Goal: Task Accomplishment & Management: Manage account settings

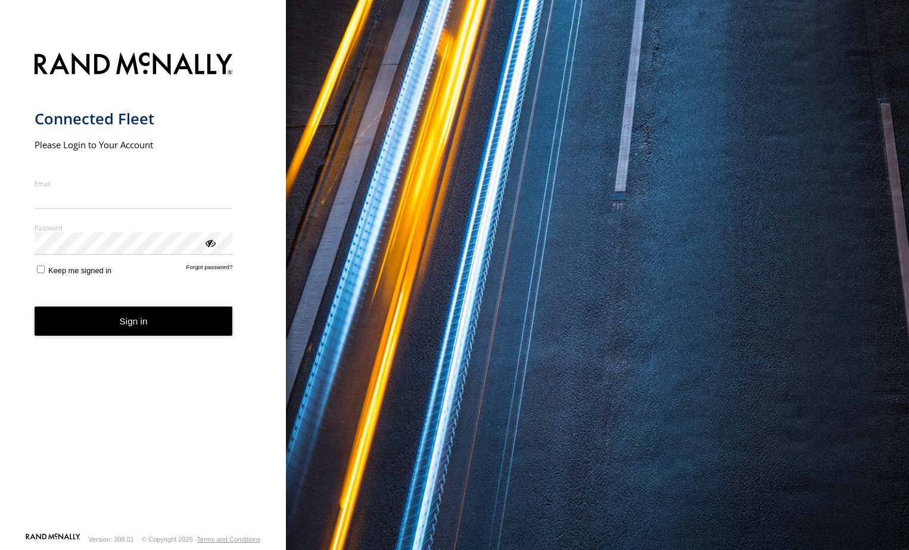
click at [123, 200] on input "Email" at bounding box center [134, 198] width 198 height 21
type input "**********"
click at [195, 273] on form "**********" at bounding box center [143, 288] width 217 height 487
click at [200, 281] on form "**********" at bounding box center [143, 288] width 217 height 487
click at [206, 266] on link "Forgot password?" at bounding box center [209, 269] width 46 height 11
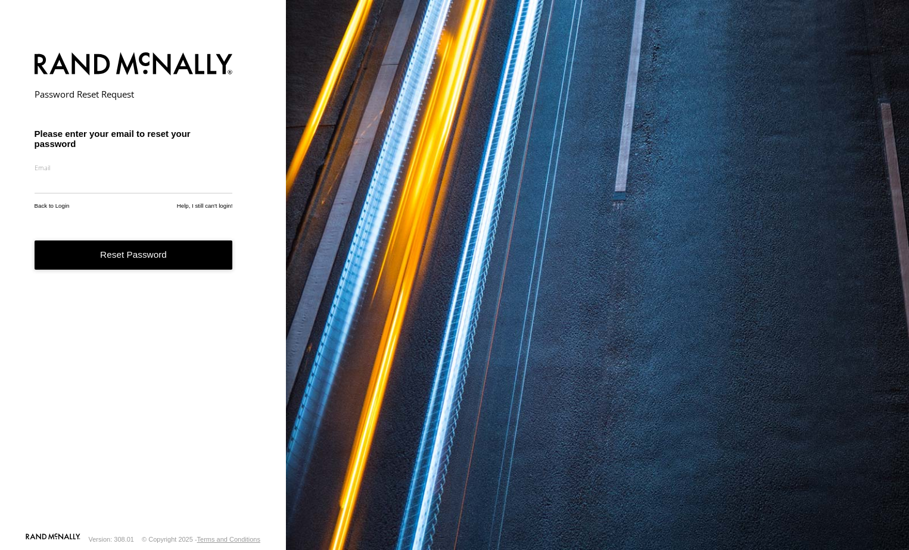
click at [86, 189] on input "email" at bounding box center [134, 182] width 198 height 21
type input "**********"
click at [126, 254] on button "Reset Password" at bounding box center [134, 255] width 198 height 29
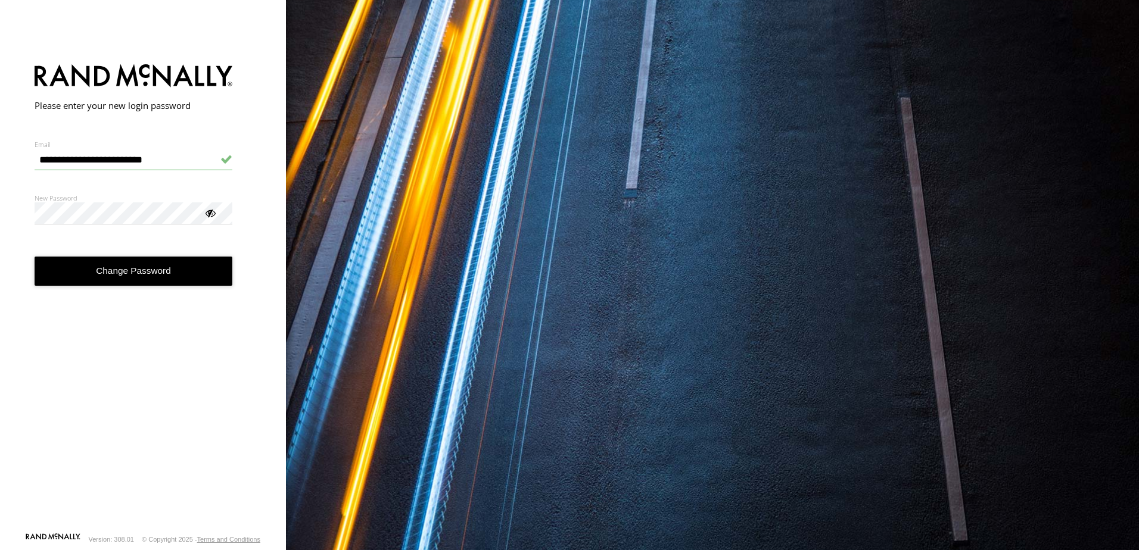
click at [162, 272] on button "Change Password" at bounding box center [134, 271] width 198 height 29
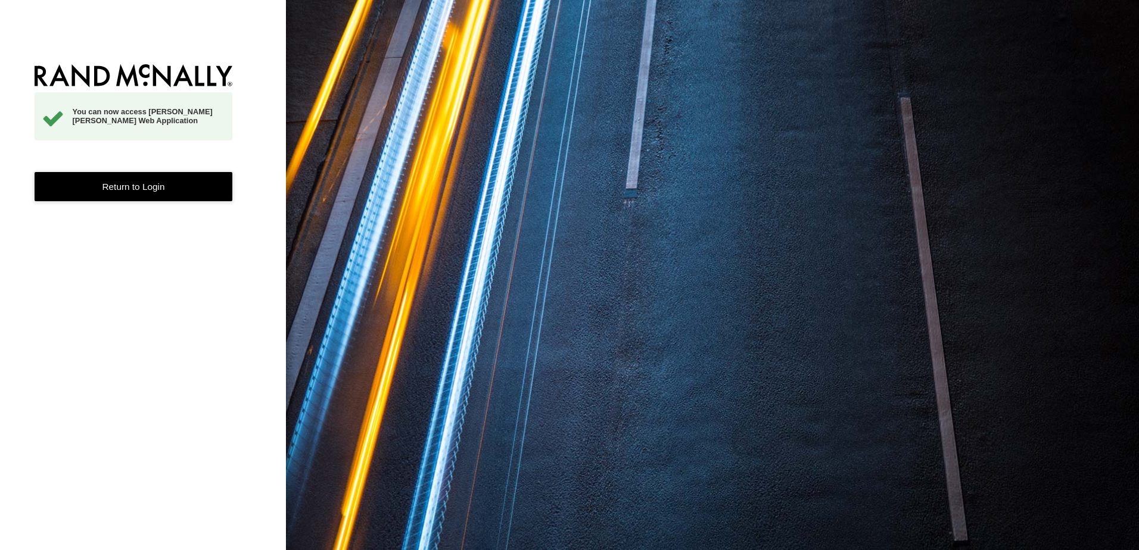
click at [158, 178] on link "Return to Login" at bounding box center [134, 186] width 198 height 29
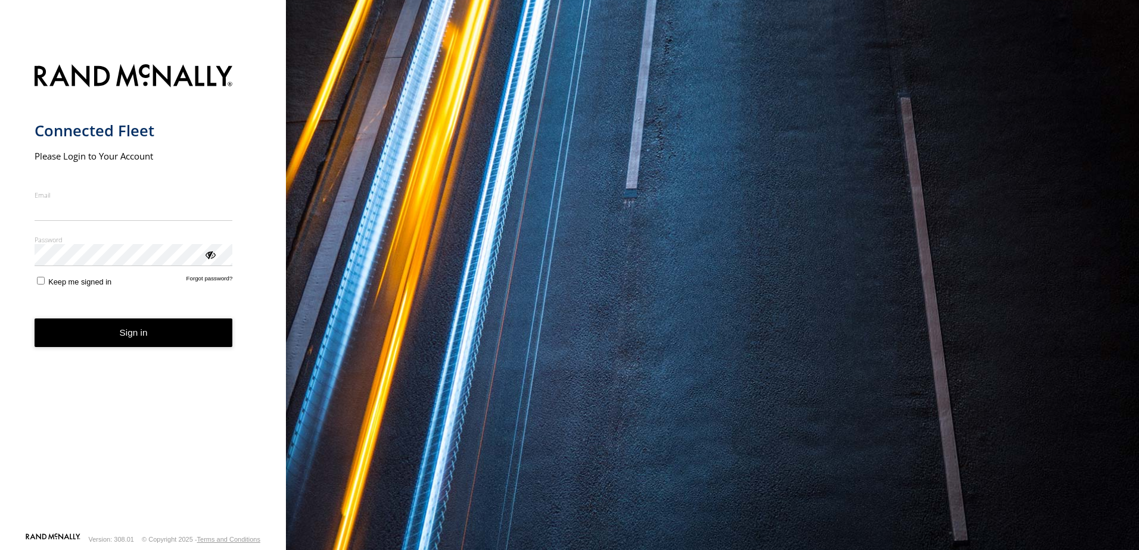
type input "**********"
click at [39, 291] on form "**********" at bounding box center [143, 294] width 217 height 475
click at [41, 280] on label "Keep me signed in" at bounding box center [73, 280] width 77 height 11
click at [210, 256] on div "ViewPassword" at bounding box center [210, 254] width 12 height 12
click at [143, 341] on button "Sign in" at bounding box center [134, 333] width 198 height 29
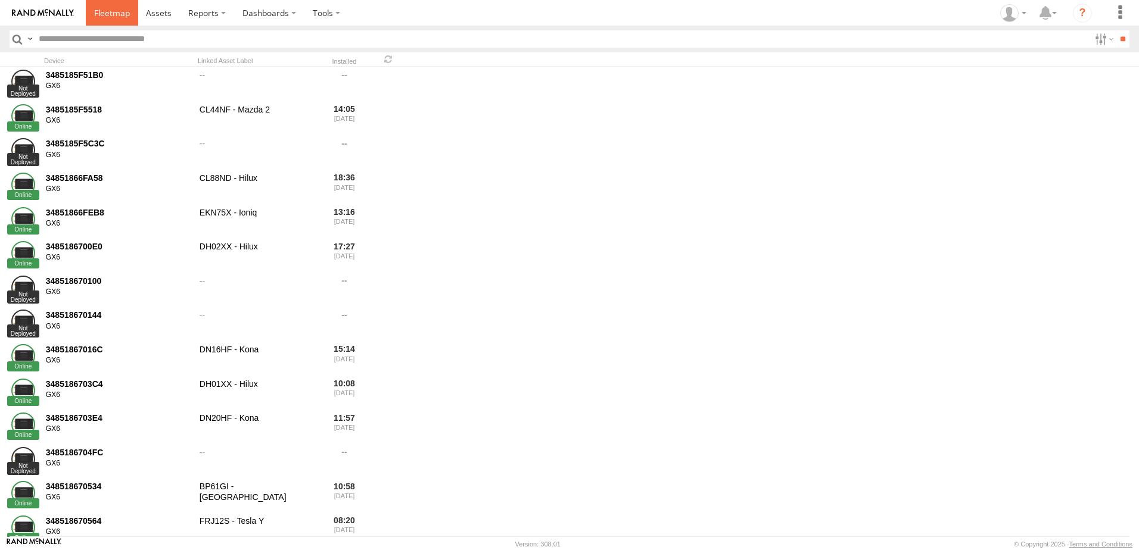
click at [117, 19] on link at bounding box center [112, 13] width 52 height 26
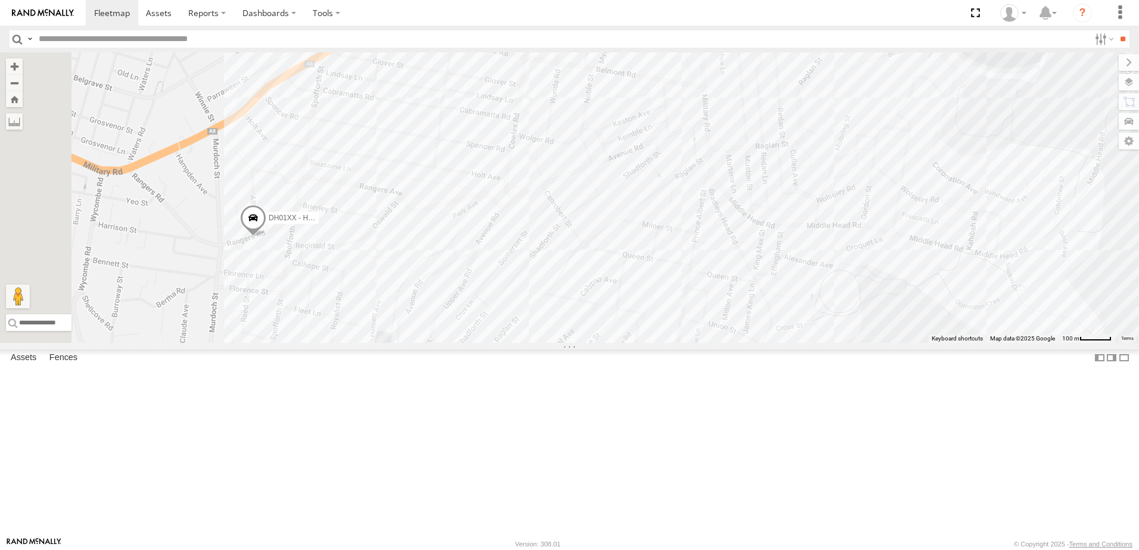
click at [266, 237] on span at bounding box center [253, 221] width 26 height 32
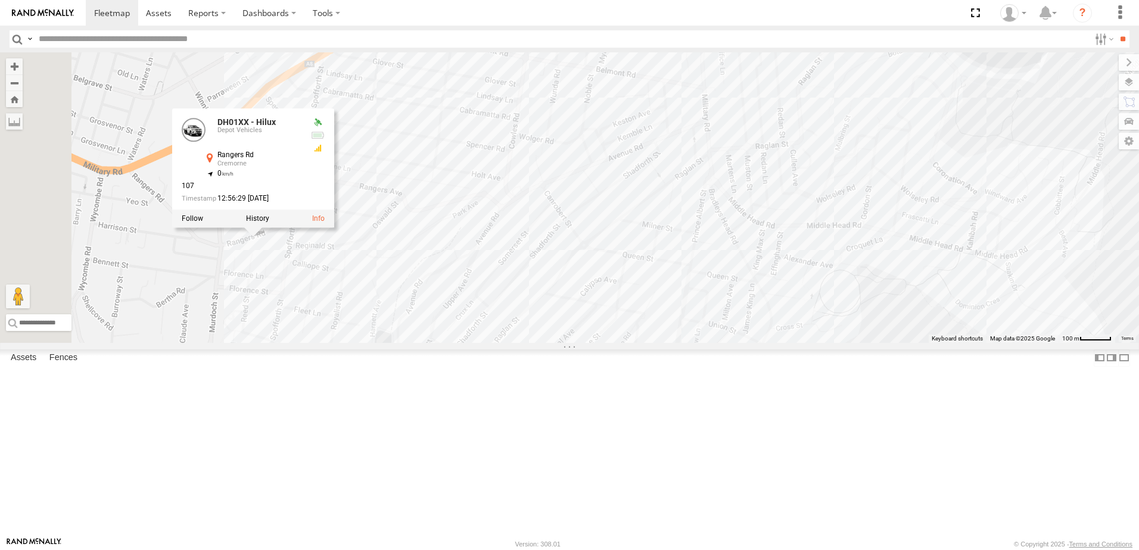
click at [563, 254] on div "DN19HF - Kona DH01XX - Hilux FRJ12T - Tesla Y 3 5 3 DH01XX - Hilux Depot Vehicl…" at bounding box center [569, 197] width 1139 height 291
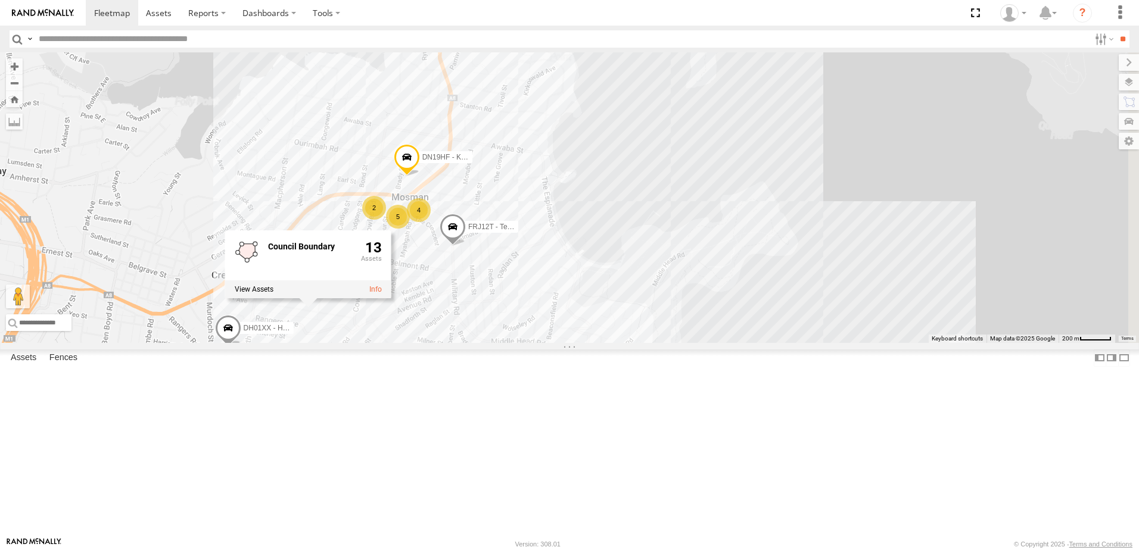
drag, startPoint x: 867, startPoint y: 219, endPoint x: 702, endPoint y: 361, distance: 217.5
click at [702, 343] on div "DN19HF - Kona DH01XX - Hilux FRJ12T - Tesla Y 5 4 2 Council Boundary 13" at bounding box center [569, 197] width 1139 height 291
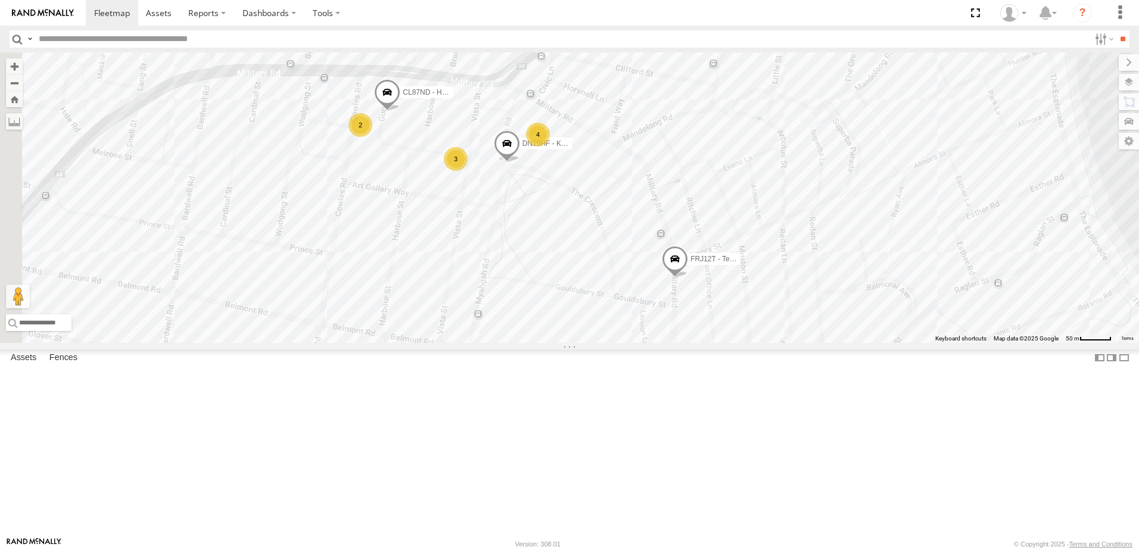
drag, startPoint x: 568, startPoint y: 316, endPoint x: 707, endPoint y: 238, distance: 159.2
click at [573, 148] on span "DN16HF - Kona" at bounding box center [547, 144] width 51 height 8
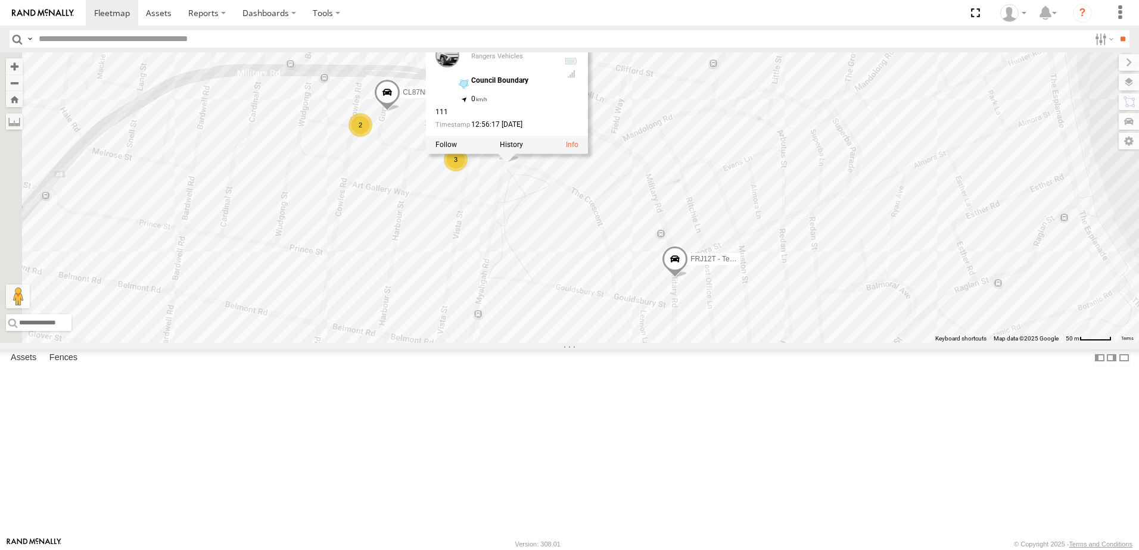
click at [400, 111] on span at bounding box center [387, 95] width 26 height 32
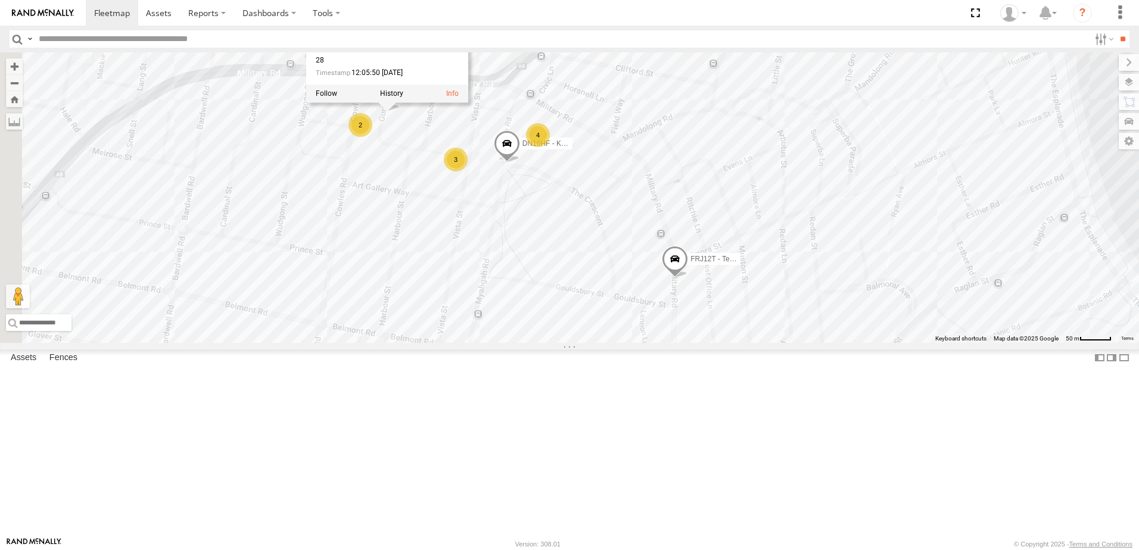
click at [520, 163] on span at bounding box center [507, 147] width 26 height 32
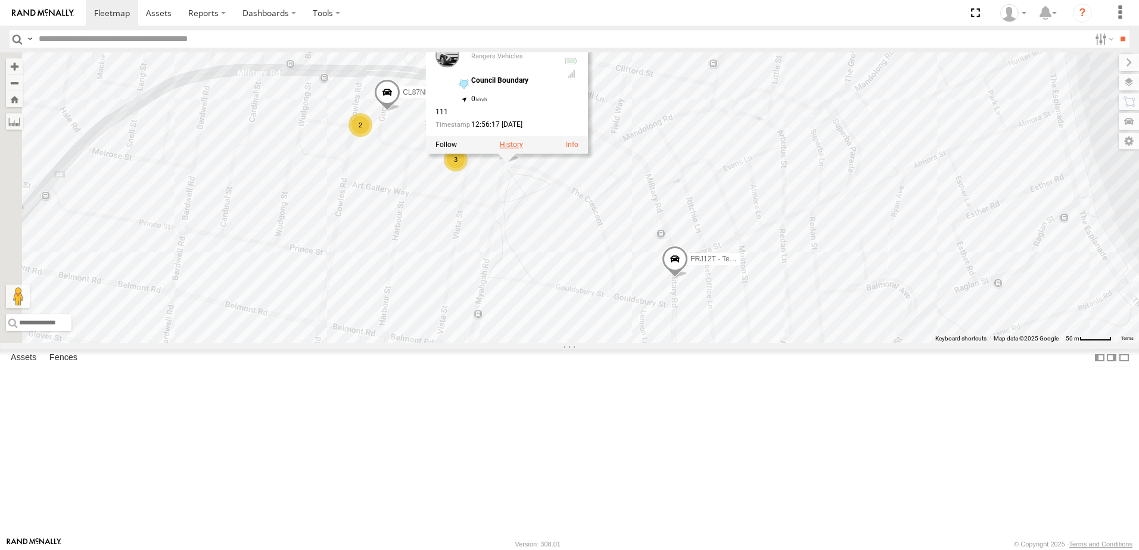
click at [523, 150] on label at bounding box center [511, 145] width 23 height 8
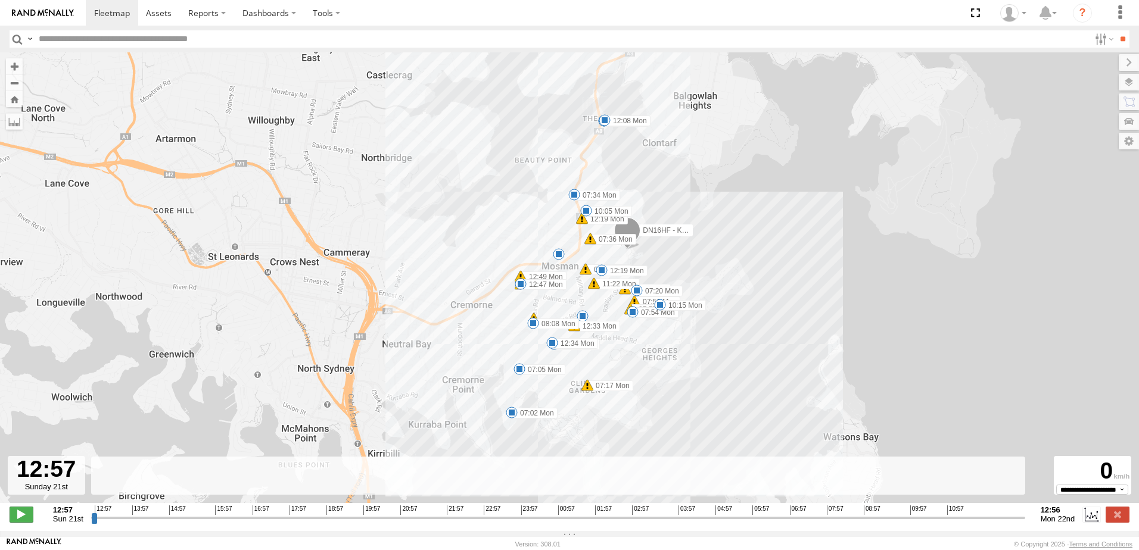
click at [23, 522] on span at bounding box center [22, 514] width 24 height 15
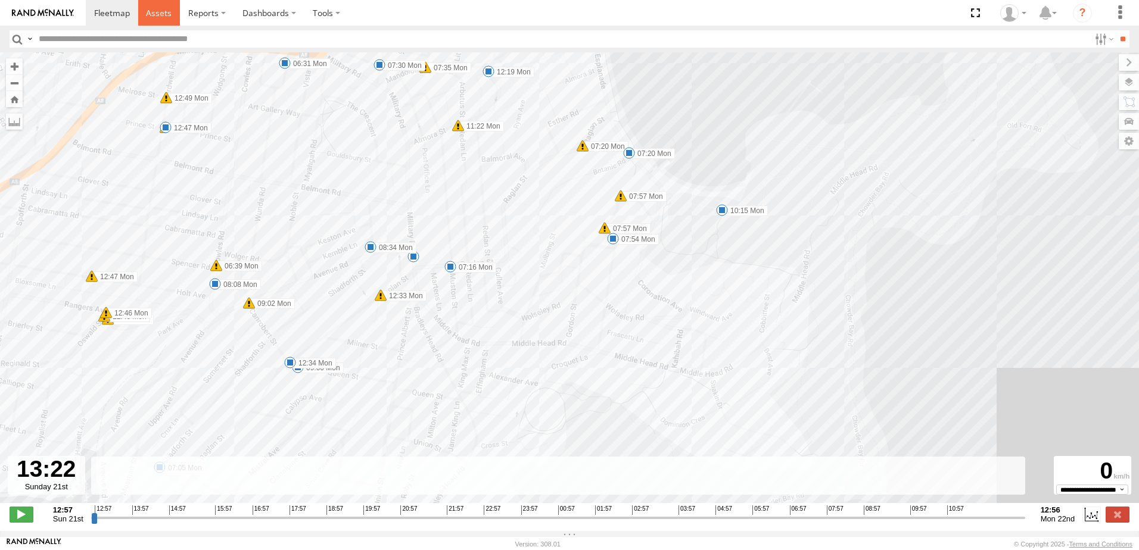
click at [165, 11] on span at bounding box center [159, 12] width 26 height 11
type input "**********"
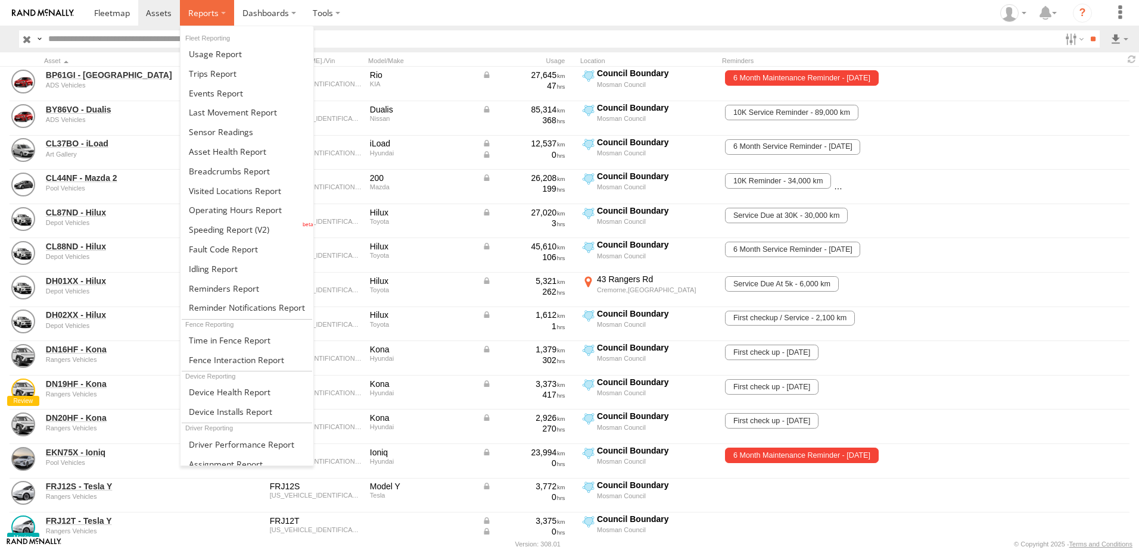
click at [213, 11] on span at bounding box center [203, 12] width 30 height 11
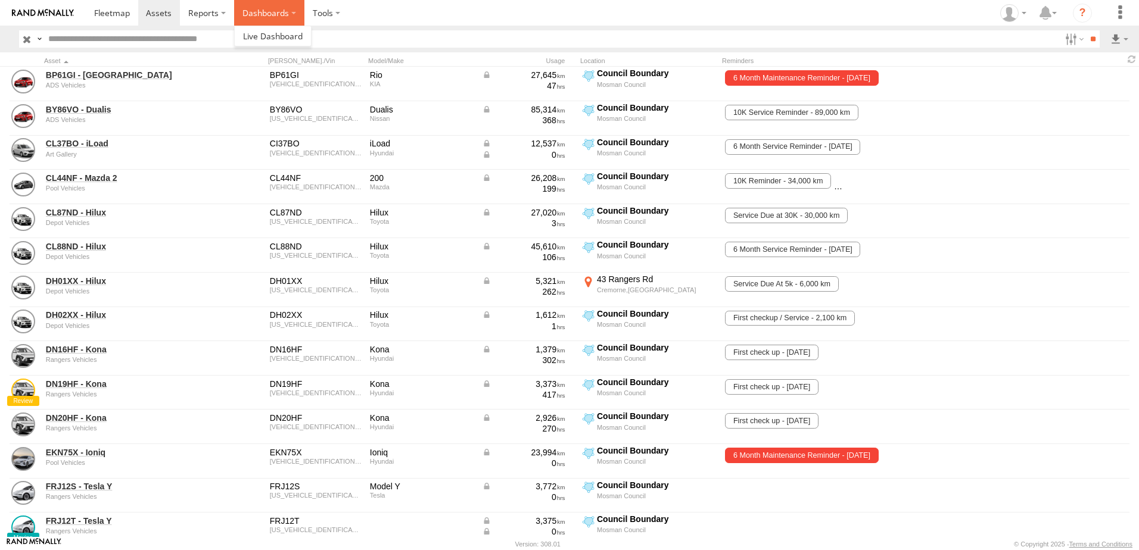
click at [270, 14] on label "Dashboards" at bounding box center [269, 13] width 70 height 26
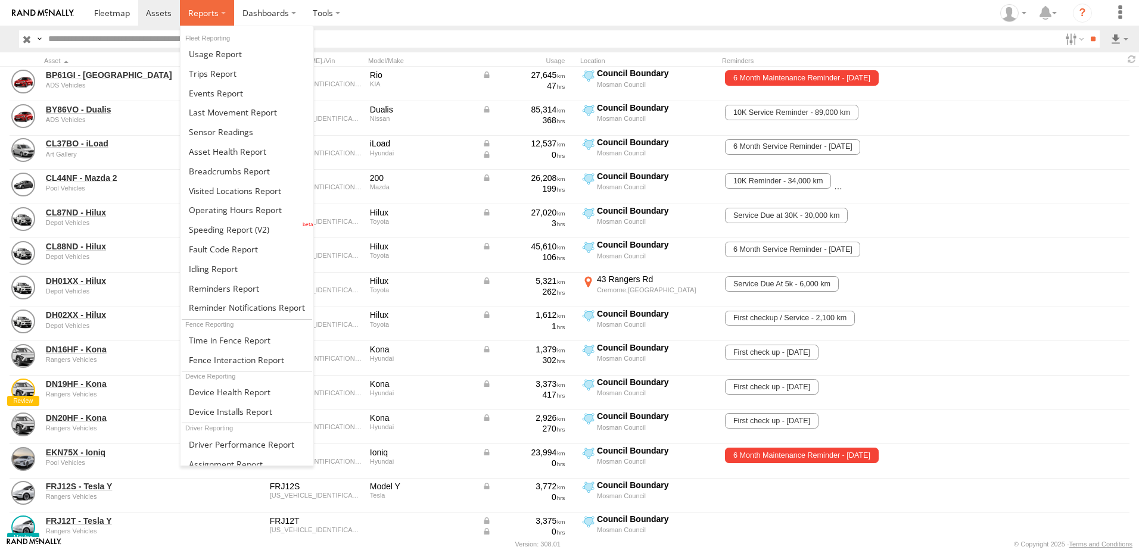
click at [214, 13] on span at bounding box center [203, 12] width 30 height 11
click at [232, 169] on span at bounding box center [229, 171] width 81 height 11
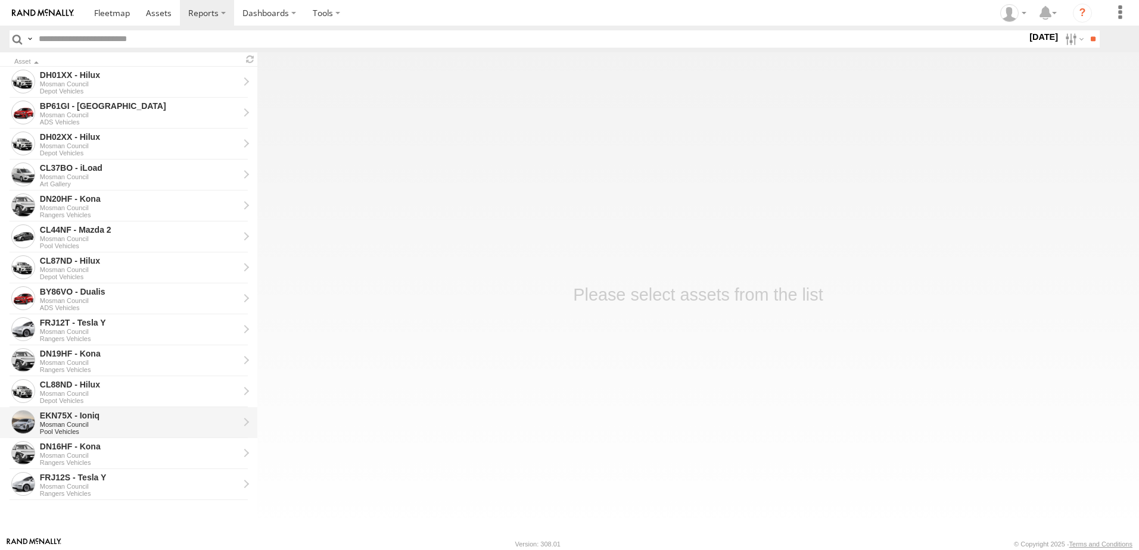
click at [77, 423] on div "Mosman Council" at bounding box center [139, 424] width 199 height 7
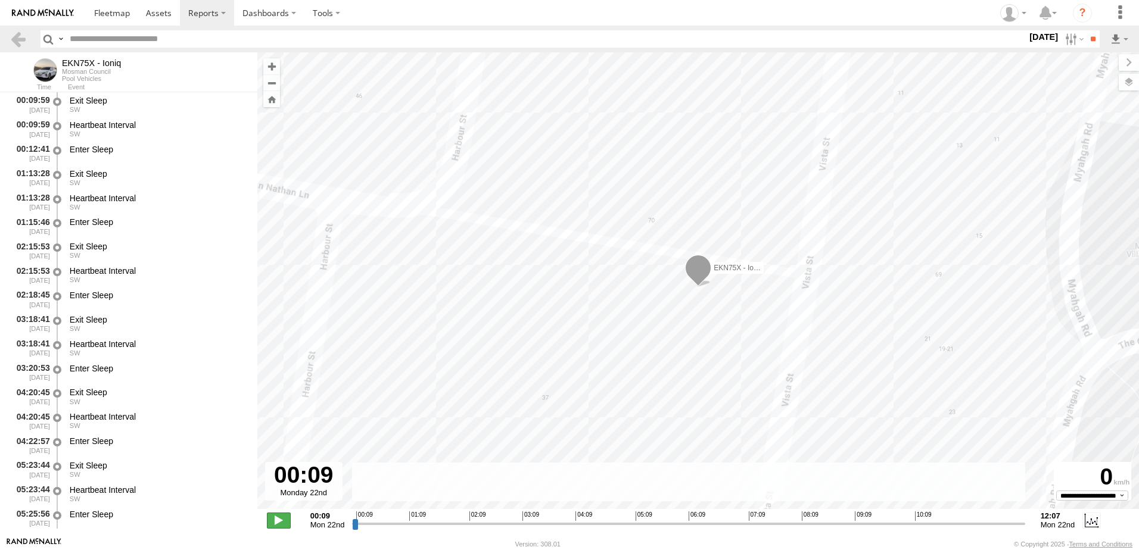
click at [277, 519] on span at bounding box center [279, 520] width 24 height 15
click at [20, 35] on link at bounding box center [18, 38] width 17 height 17
type input "**********"
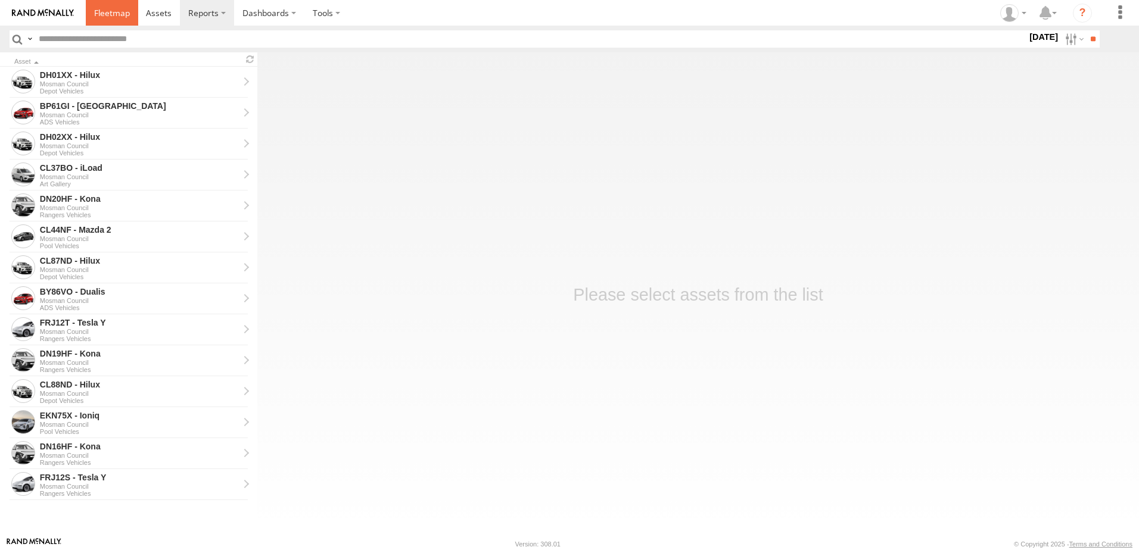
click at [120, 13] on span at bounding box center [112, 12] width 36 height 11
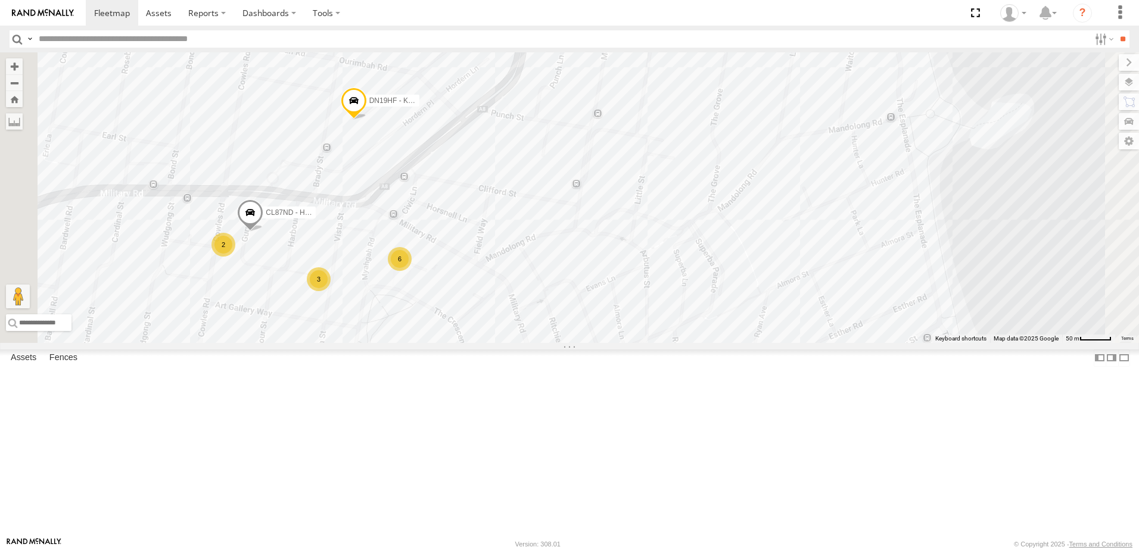
click at [367, 120] on span at bounding box center [354, 104] width 26 height 32
click at [432, 107] on link at bounding box center [426, 102] width 13 height 8
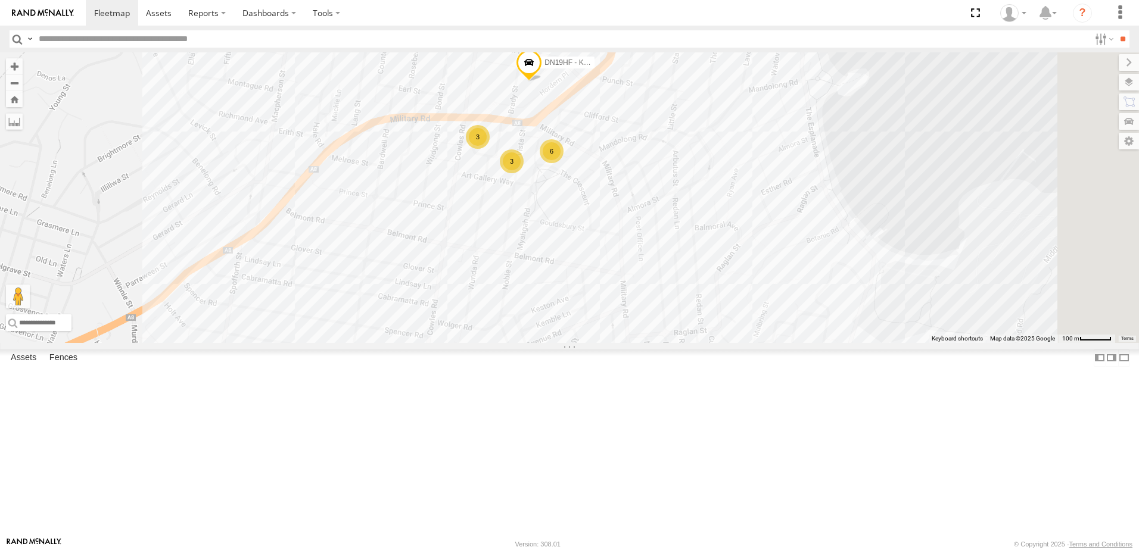
drag, startPoint x: 789, startPoint y: 386, endPoint x: 721, endPoint y: 239, distance: 162.1
click at [721, 239] on div "DN19HF - Kona DH01XX - Hilux 3 6 3" at bounding box center [569, 197] width 1139 height 291
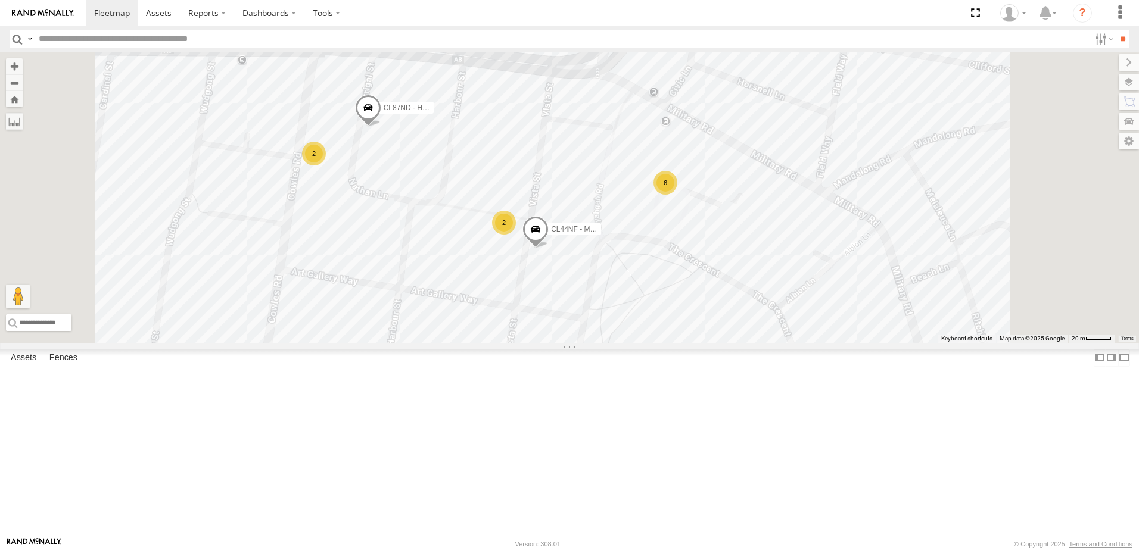
click at [516, 235] on div "2" at bounding box center [504, 223] width 24 height 24
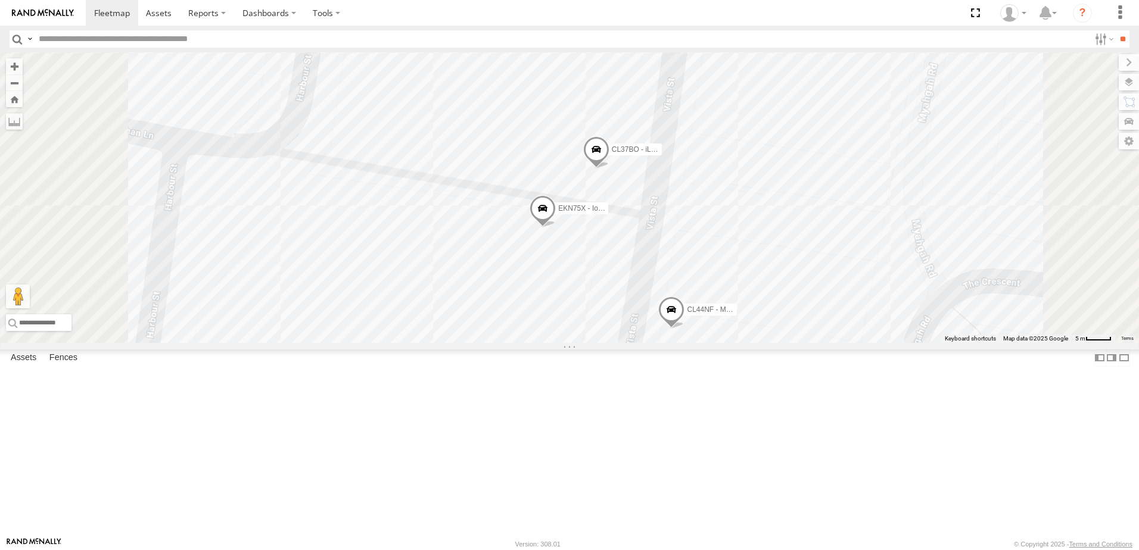
click at [556, 228] on span at bounding box center [543, 211] width 26 height 32
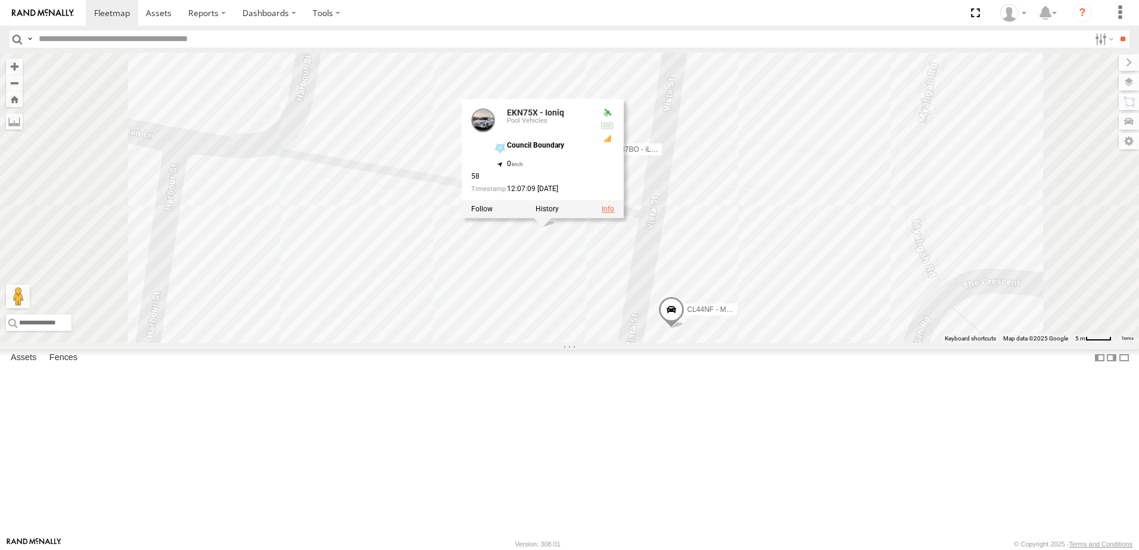
click at [614, 214] on link at bounding box center [608, 210] width 13 height 8
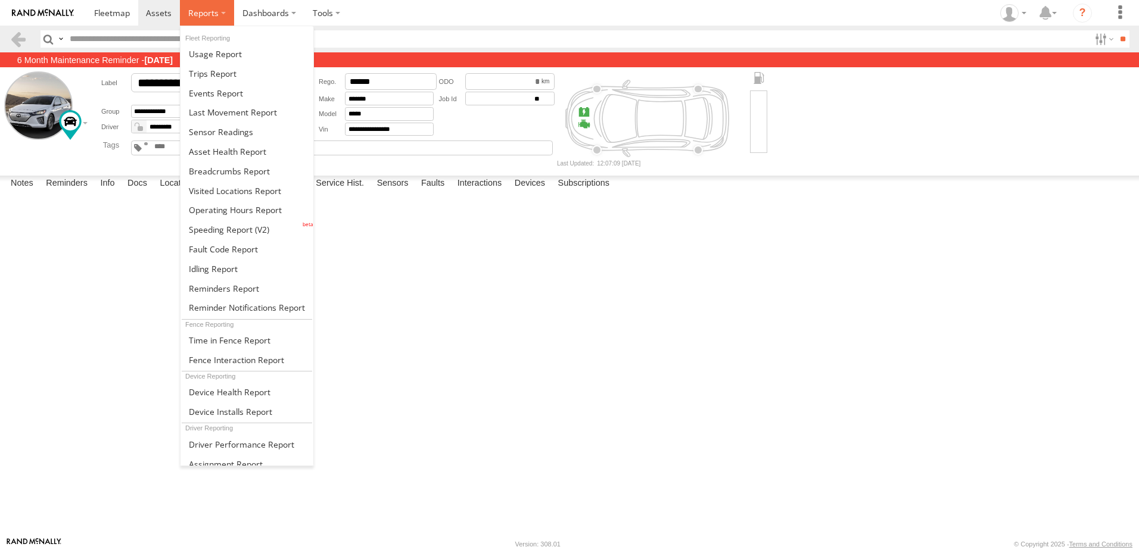
click at [212, 20] on label at bounding box center [207, 13] width 54 height 26
click at [251, 113] on span at bounding box center [233, 112] width 88 height 11
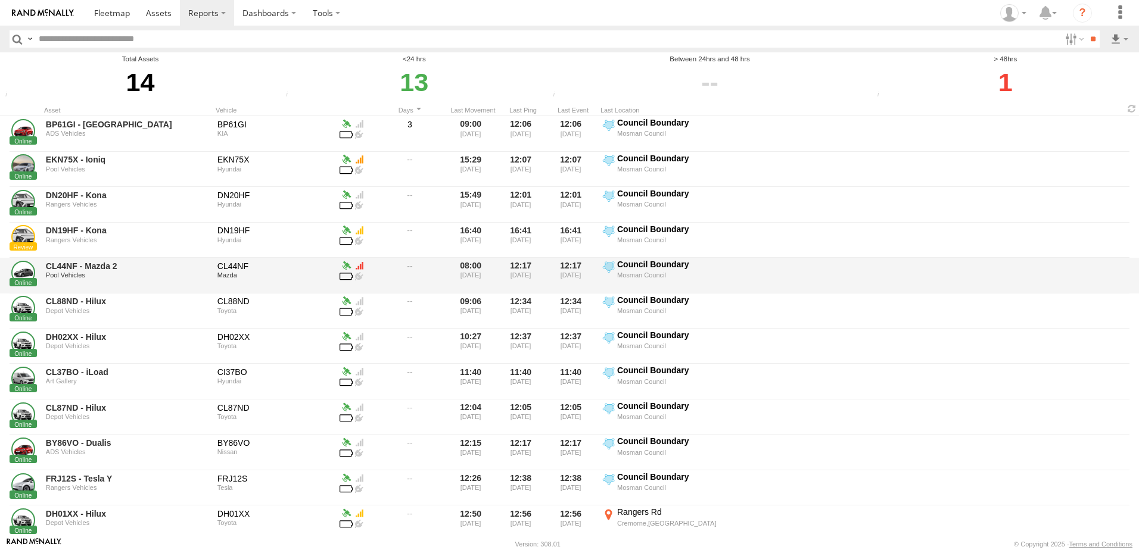
click at [216, 281] on span at bounding box center [216, 281] width 0 height 0
click at [232, 270] on div "CL44NF" at bounding box center [275, 266] width 116 height 11
click at [82, 265] on link "CL44NF - Mazda 2" at bounding box center [127, 266] width 163 height 11
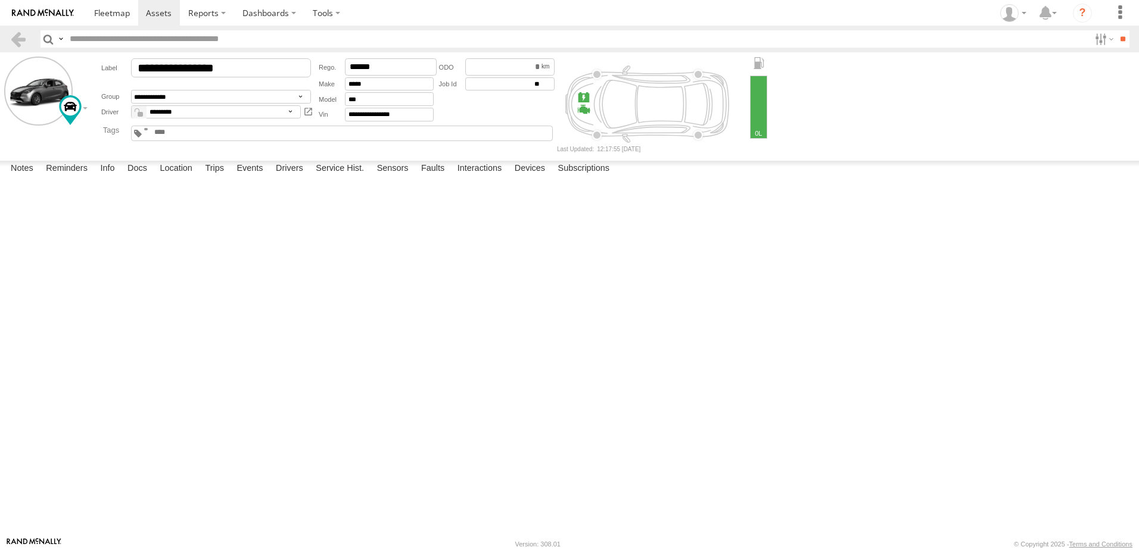
click at [757, 126] on div at bounding box center [758, 107] width 17 height 63
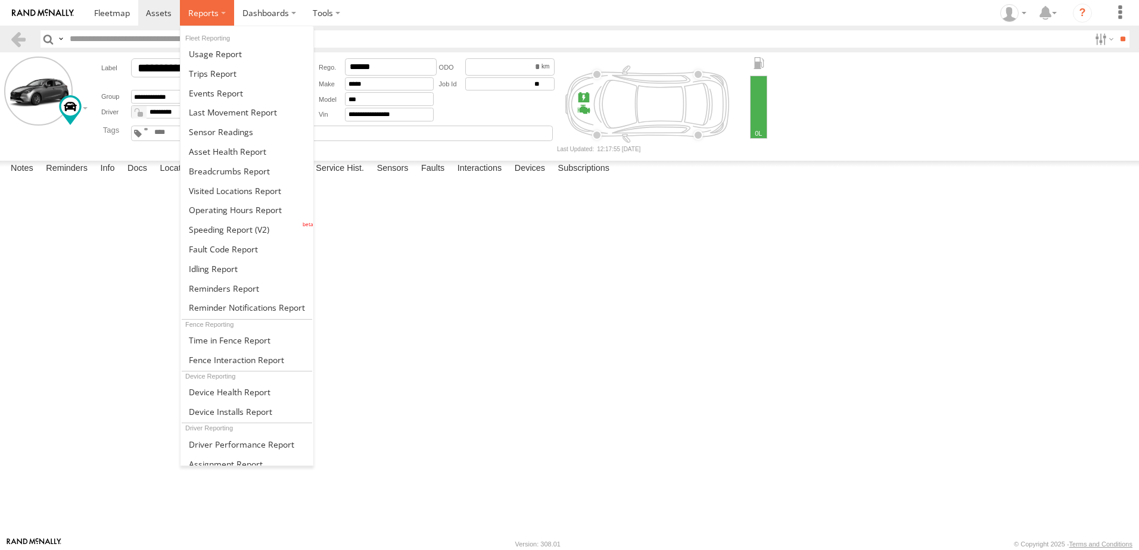
click at [212, 13] on span at bounding box center [203, 12] width 30 height 11
click at [225, 70] on span at bounding box center [213, 73] width 48 height 11
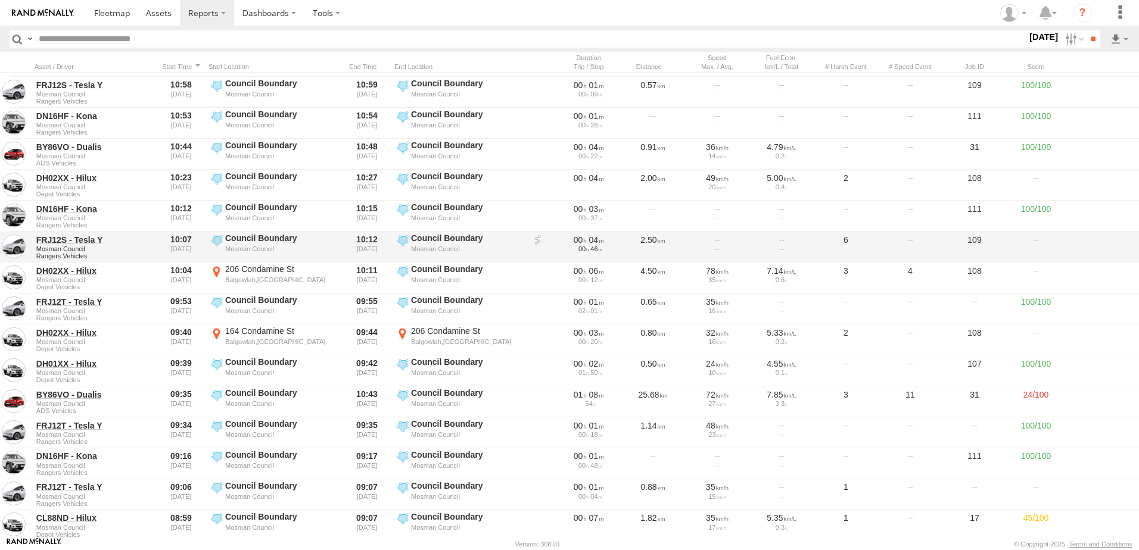
scroll to position [417, 0]
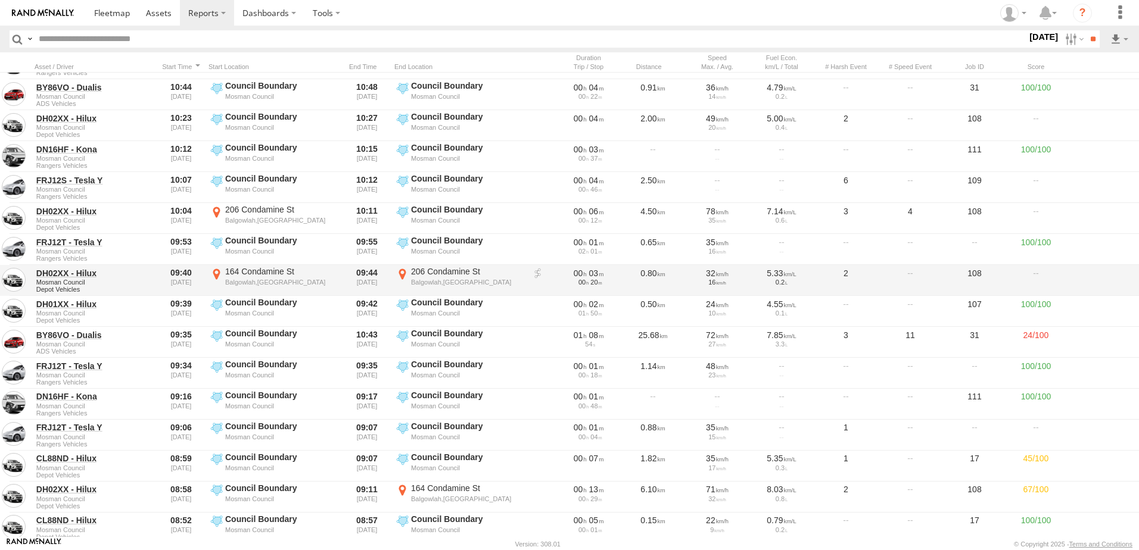
click at [266, 273] on div "164 Condamine St" at bounding box center [281, 271] width 113 height 11
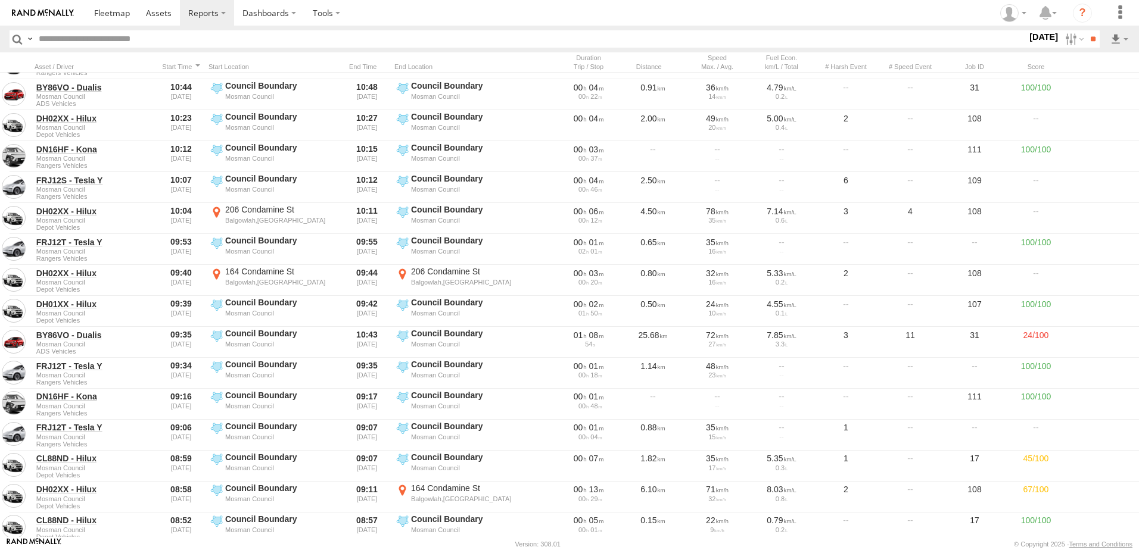
click at [0, 0] on label "×" at bounding box center [0, 0] width 0 height 0
click at [109, 6] on link at bounding box center [112, 13] width 52 height 26
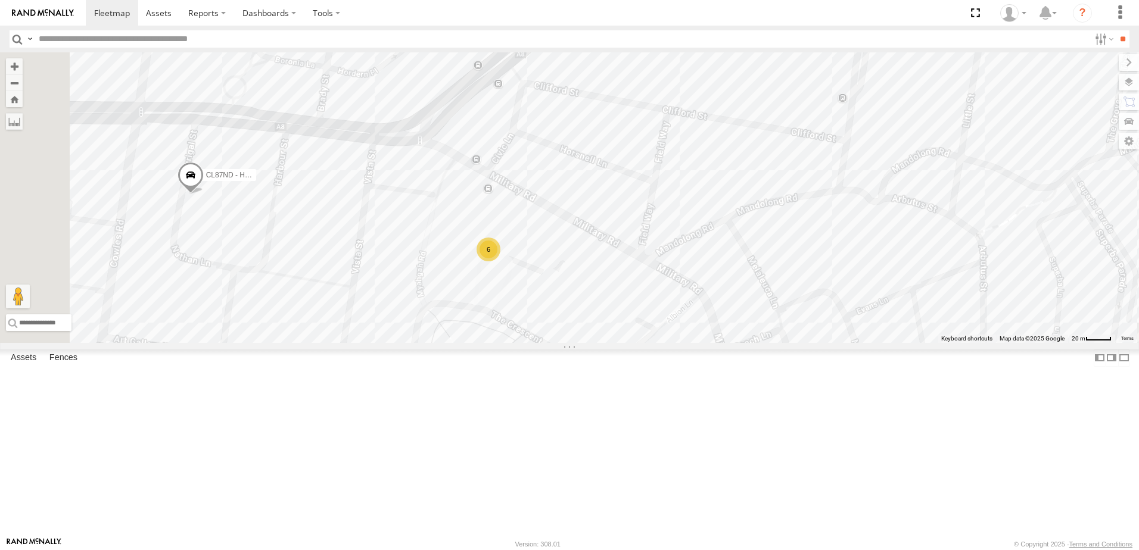
drag, startPoint x: 650, startPoint y: 290, endPoint x: 873, endPoint y: 130, distance: 274.1
click at [873, 130] on div "DN19HF - Kona DH01XX - Hilux CL87ND - Hilux 6" at bounding box center [569, 197] width 1139 height 291
click at [0, 0] on div "FRJ12S - Tesla Y" at bounding box center [0, 0] width 0 height 0
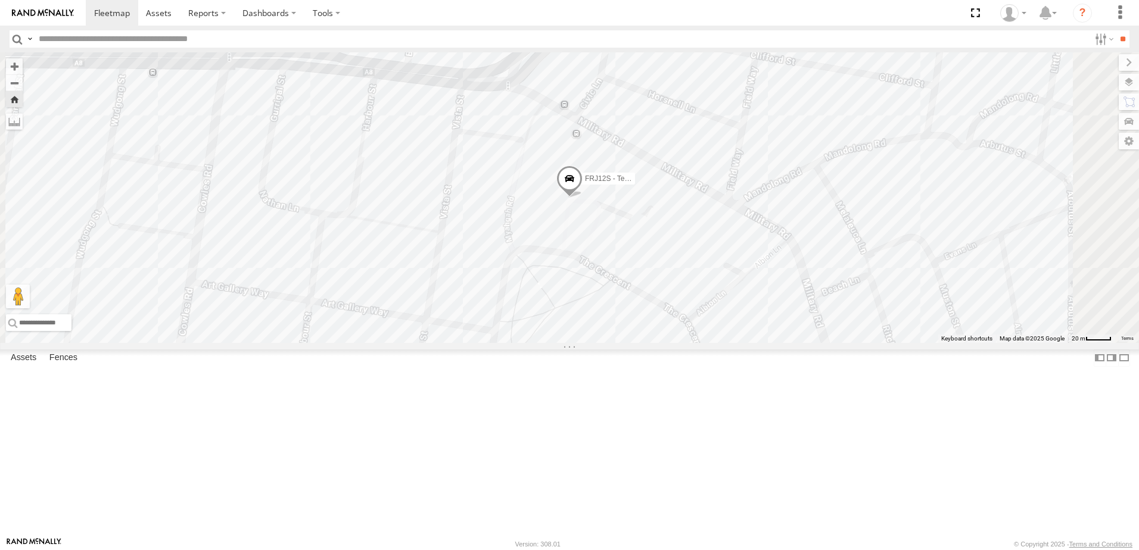
click at [583, 198] on span at bounding box center [569, 182] width 26 height 32
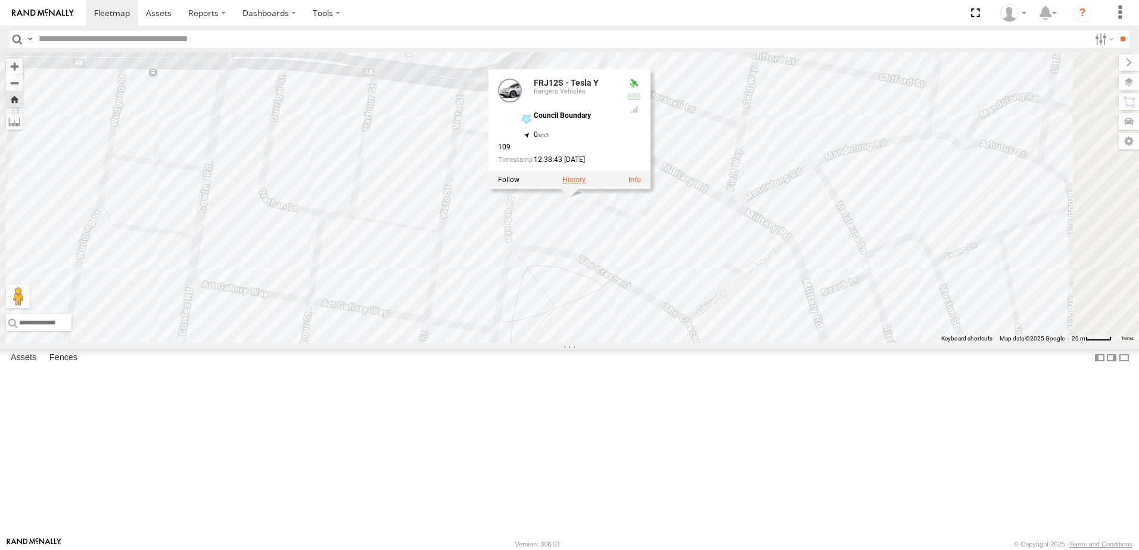
click at [586, 185] on label at bounding box center [573, 180] width 23 height 8
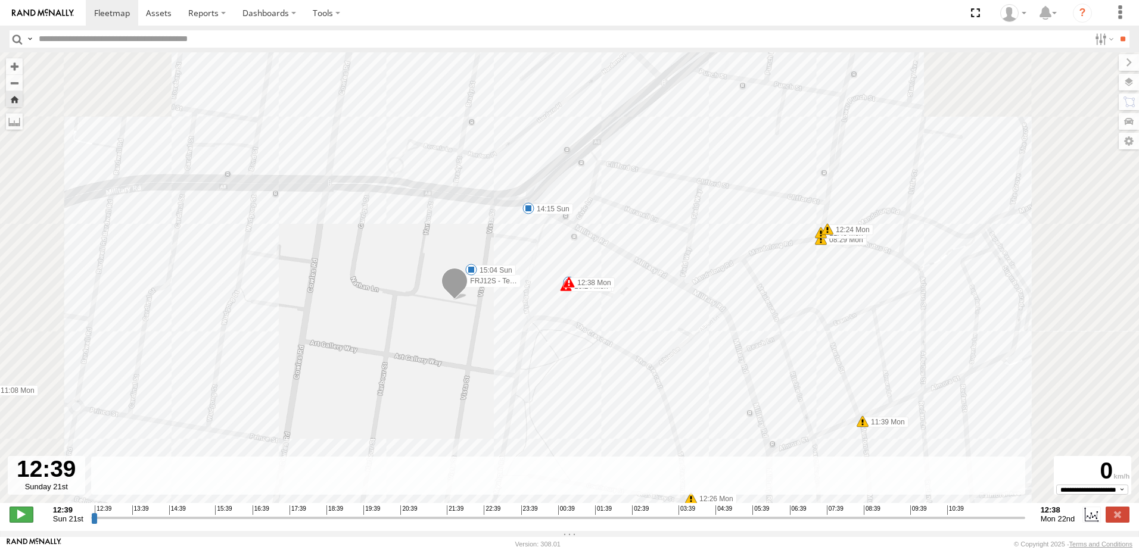
click at [19, 522] on span at bounding box center [22, 514] width 24 height 15
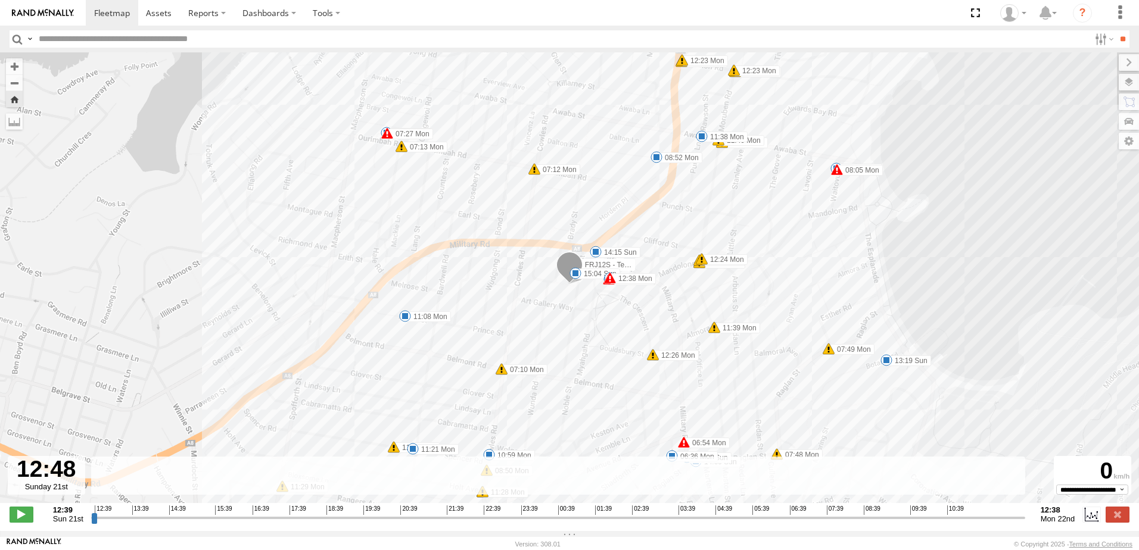
drag, startPoint x: 649, startPoint y: 332, endPoint x: 512, endPoint y: 168, distance: 213.6
click at [492, 123] on div "FRJ12S - [PERSON_NAME] Y 13:14 Sun 13:15 Sun 13:15 Sun 13:19 Sun 06:53 Mon 06:5…" at bounding box center [569, 283] width 1139 height 463
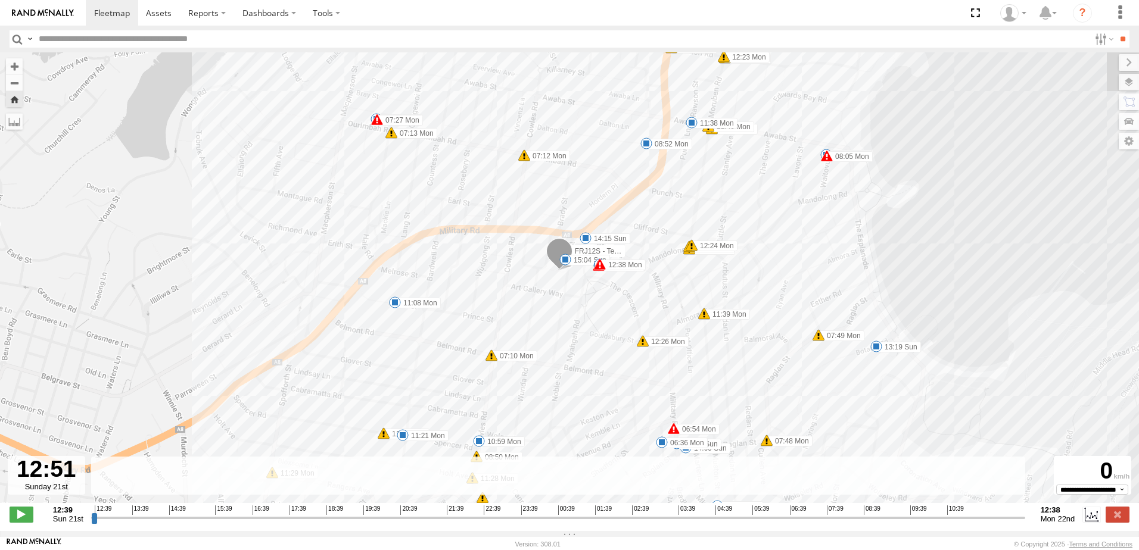
drag, startPoint x: 718, startPoint y: 290, endPoint x: 519, endPoint y: 99, distance: 275.5
click at [519, 99] on div "FRJ12S - Tesla Y 13:14 Sun 13:15 Sun 13:15 Sun 13:19 Sun 06:53 Mon 06:54 Mon 07…" at bounding box center [569, 283] width 1139 height 463
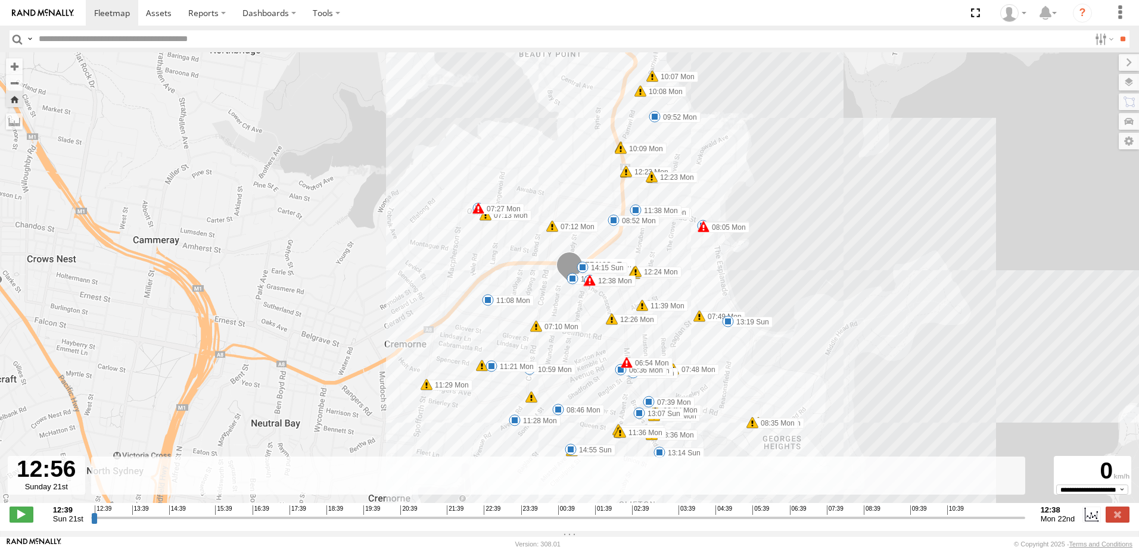
drag, startPoint x: 877, startPoint y: 400, endPoint x: 773, endPoint y: 179, distance: 244.6
click at [773, 179] on div "FRJ12S - Tesla Y 13:14 Sun 13:15 Sun 13:15 Sun 13:19 Sun 06:53 Mon 06:54 Mon 07…" at bounding box center [569, 283] width 1139 height 463
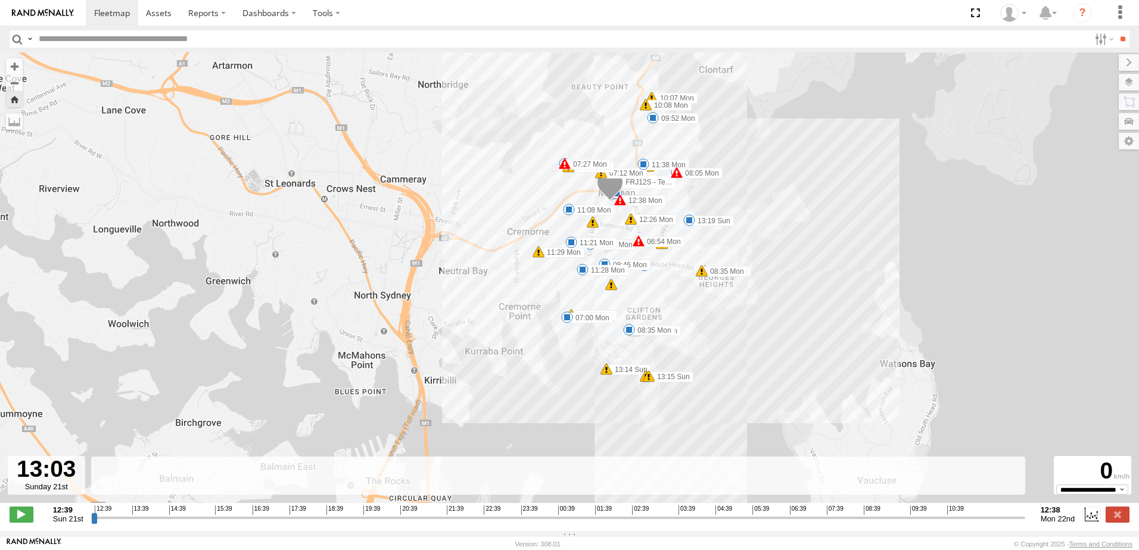
drag, startPoint x: 912, startPoint y: 427, endPoint x: 827, endPoint y: 335, distance: 125.6
click at [827, 335] on div "FRJ12S - Tesla Y 13:14 Sun 13:15 Sun 13:15 Sun 13:19 Sun 06:53 Mon 06:54 Mon 07…" at bounding box center [569, 283] width 1139 height 463
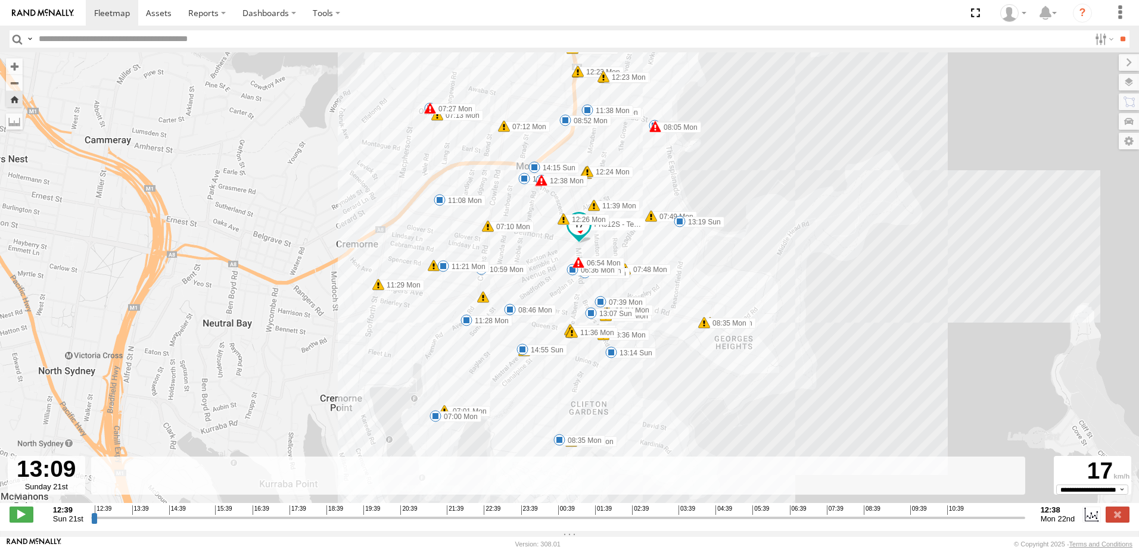
drag, startPoint x: 958, startPoint y: 386, endPoint x: 920, endPoint y: 152, distance: 236.7
click at [920, 152] on div "FRJ12S - Tesla Y 13:14 Sun 13:15 Sun 13:15 Sun 13:19 Sun 06:53 Mon 06:54 Mon 07…" at bounding box center [569, 283] width 1139 height 463
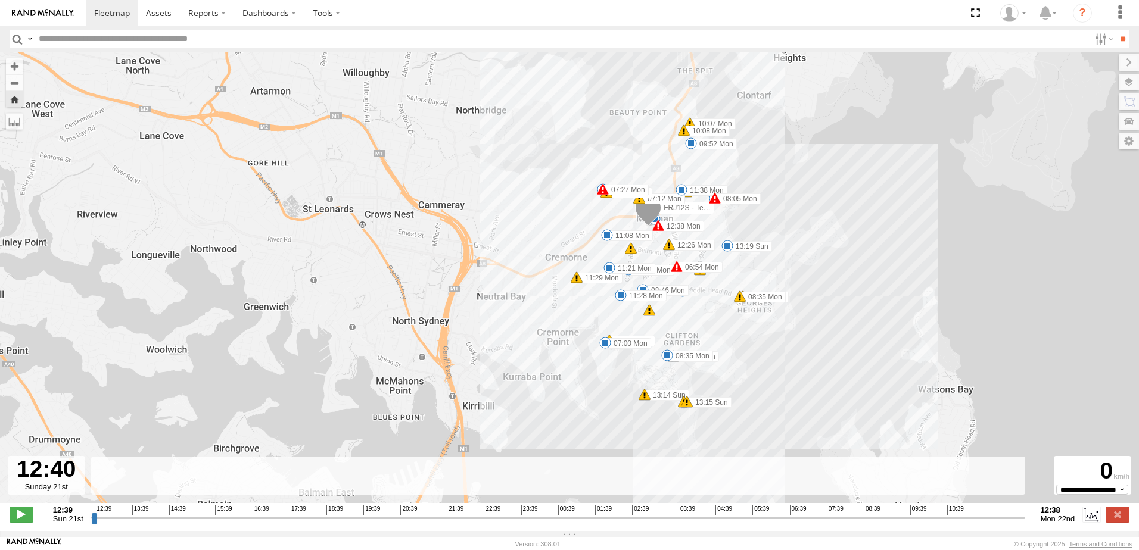
drag, startPoint x: 124, startPoint y: 521, endPoint x: 54, endPoint y: 527, distance: 70.5
click at [91, 524] on input "range" at bounding box center [558, 517] width 934 height 11
type input "**********"
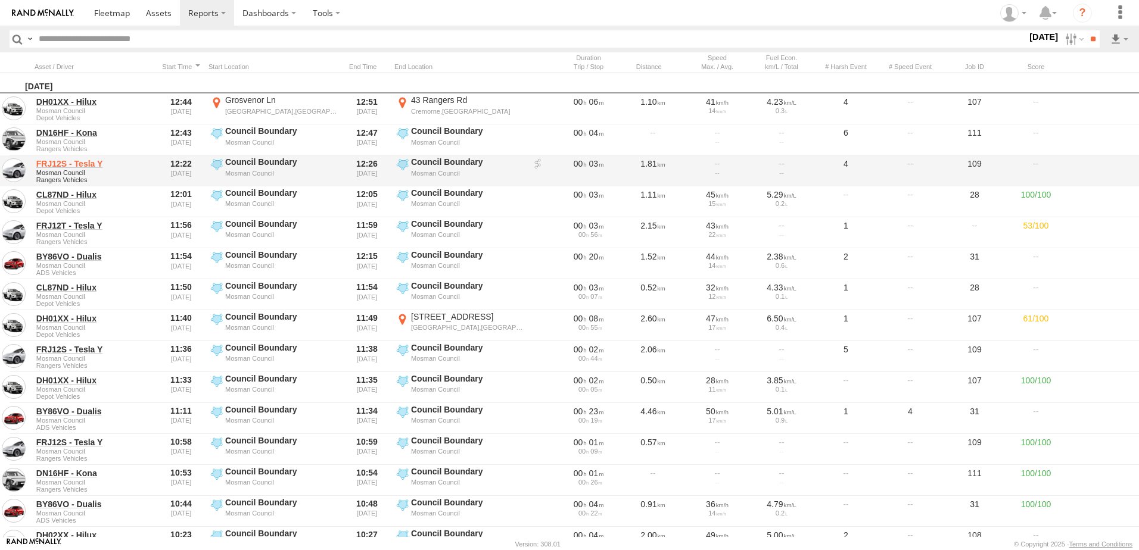
click at [74, 163] on link "FRJ12S - Tesla Y" at bounding box center [94, 163] width 116 height 11
drag, startPoint x: 85, startPoint y: 163, endPoint x: 576, endPoint y: 163, distance: 490.9
click at [576, 163] on span "00" at bounding box center [580, 164] width 13 height 10
click at [86, 163] on link "FRJ12S - Tesla Y" at bounding box center [94, 163] width 116 height 11
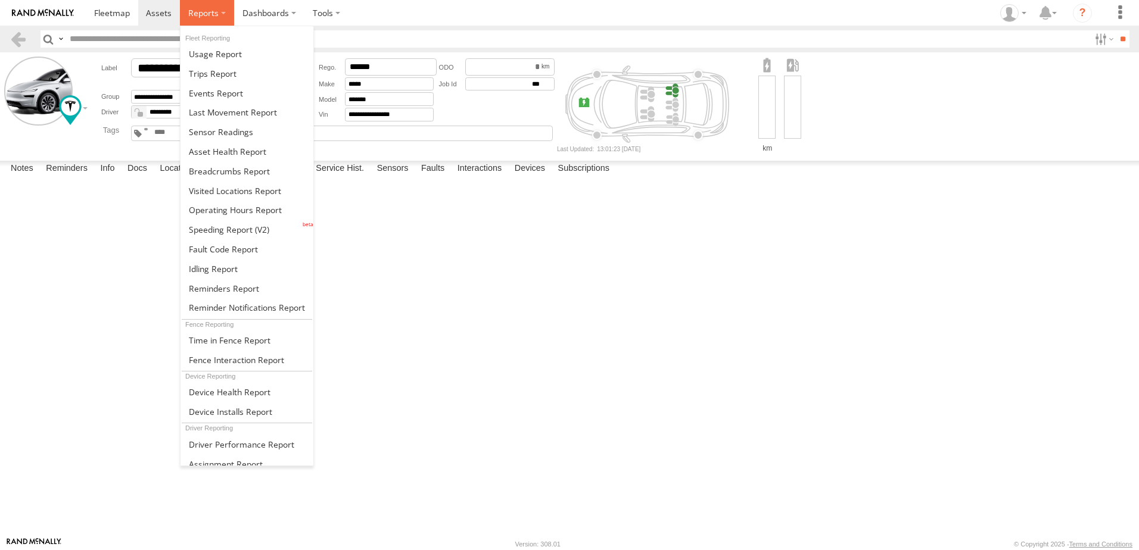
click at [216, 25] on label at bounding box center [207, 13] width 54 height 26
click at [260, 171] on span at bounding box center [229, 171] width 81 height 11
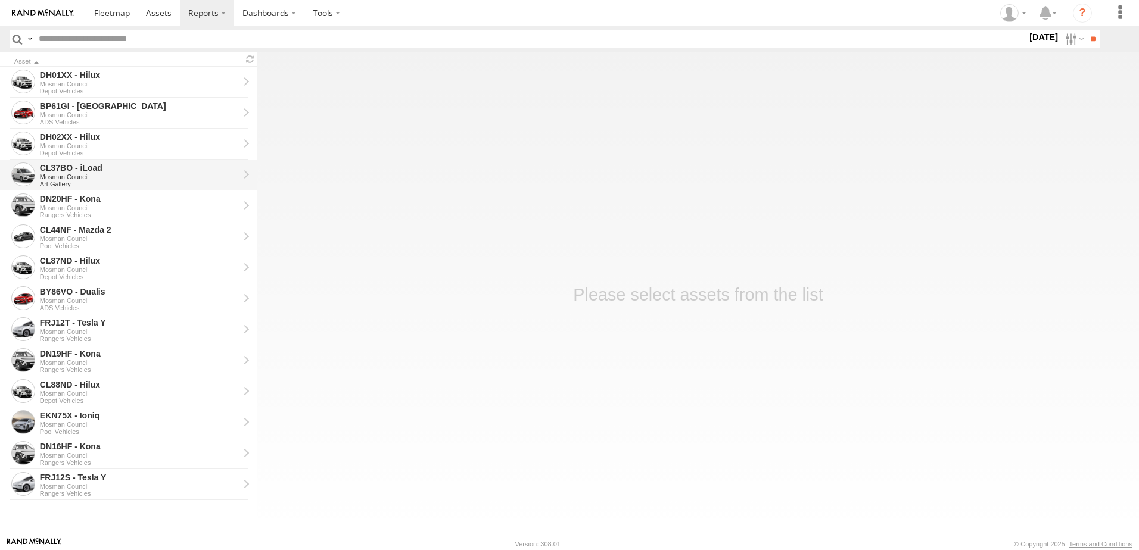
click at [177, 168] on div "CL37BO - iLoad" at bounding box center [139, 168] width 199 height 11
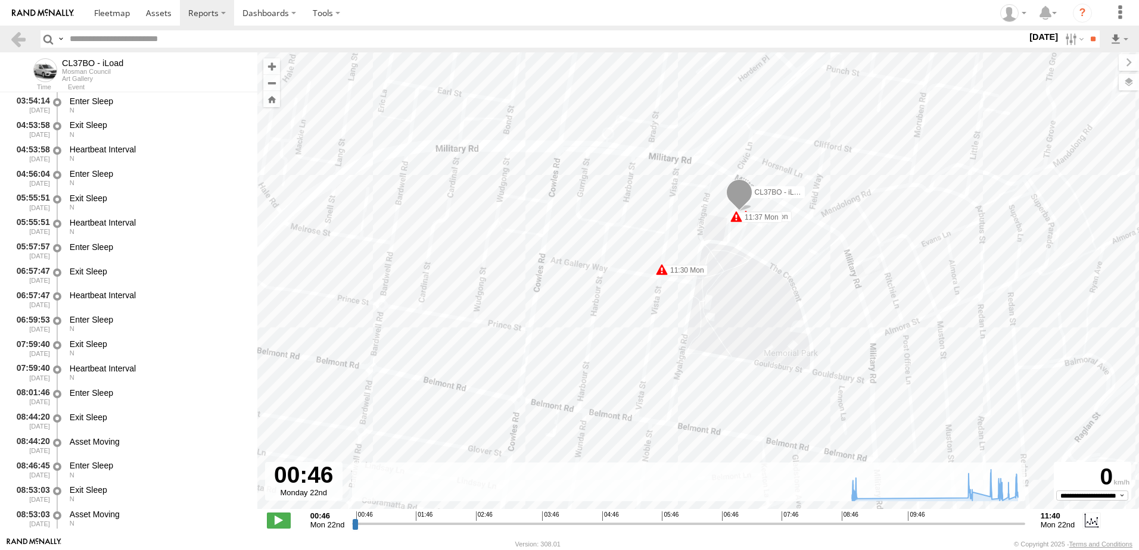
scroll to position [298, 0]
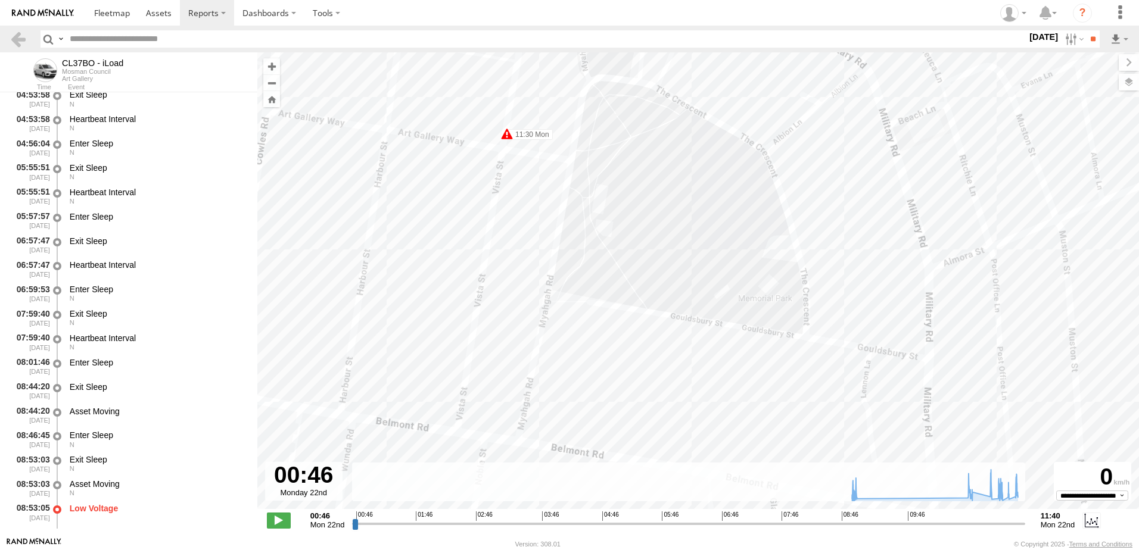
click at [529, 136] on label "11:30 Mon" at bounding box center [530, 134] width 46 height 11
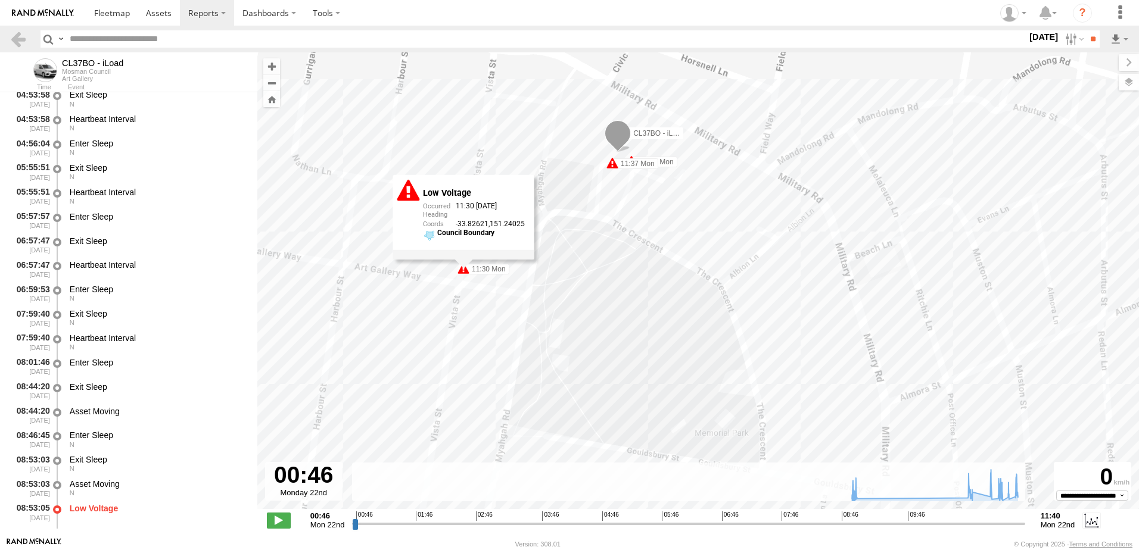
drag, startPoint x: 547, startPoint y: 157, endPoint x: 504, endPoint y: 292, distance: 142.6
click at [504, 292] on div "CL37BO - iLoad 08:53 Mon 11:30 Mon 11:37 Mon Low Voltage 11:30 [DATE] -33.82621…" at bounding box center [698, 286] width 882 height 469
click at [625, 161] on label "11:37 Mon" at bounding box center [635, 163] width 46 height 11
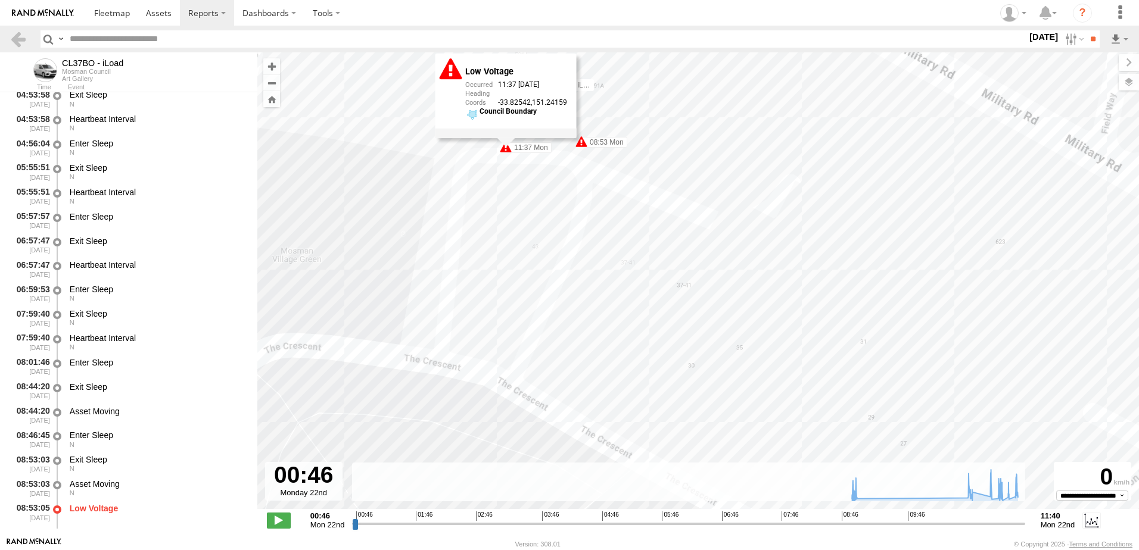
click at [595, 142] on label "08:53 Mon" at bounding box center [604, 142] width 46 height 11
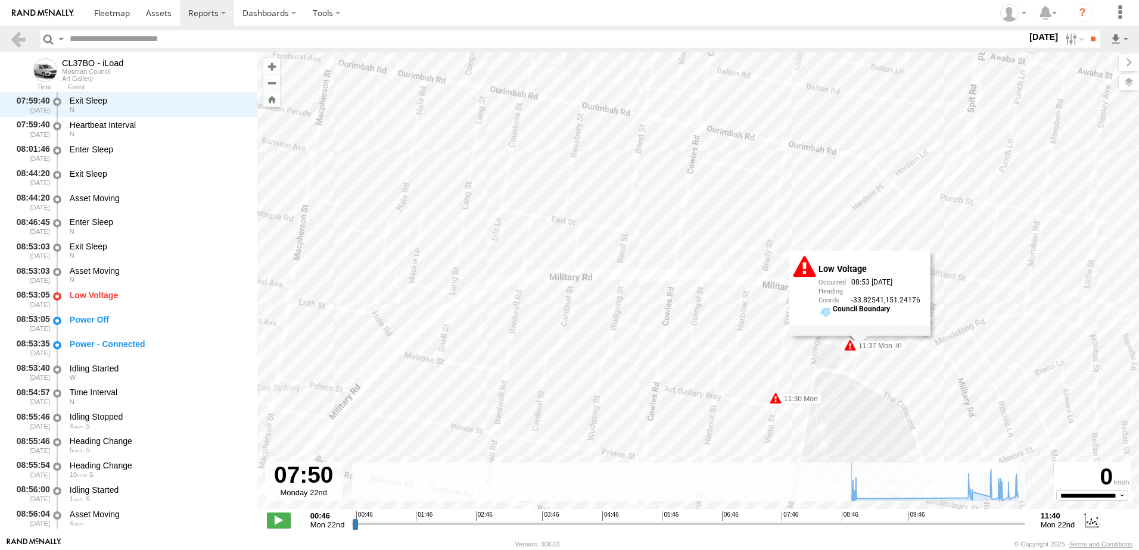
drag, startPoint x: 355, startPoint y: 524, endPoint x: 786, endPoint y: 515, distance: 431.4
type input "**********"
click at [786, 518] on input "range" at bounding box center [688, 523] width 673 height 11
click at [22, 39] on link at bounding box center [18, 38] width 17 height 17
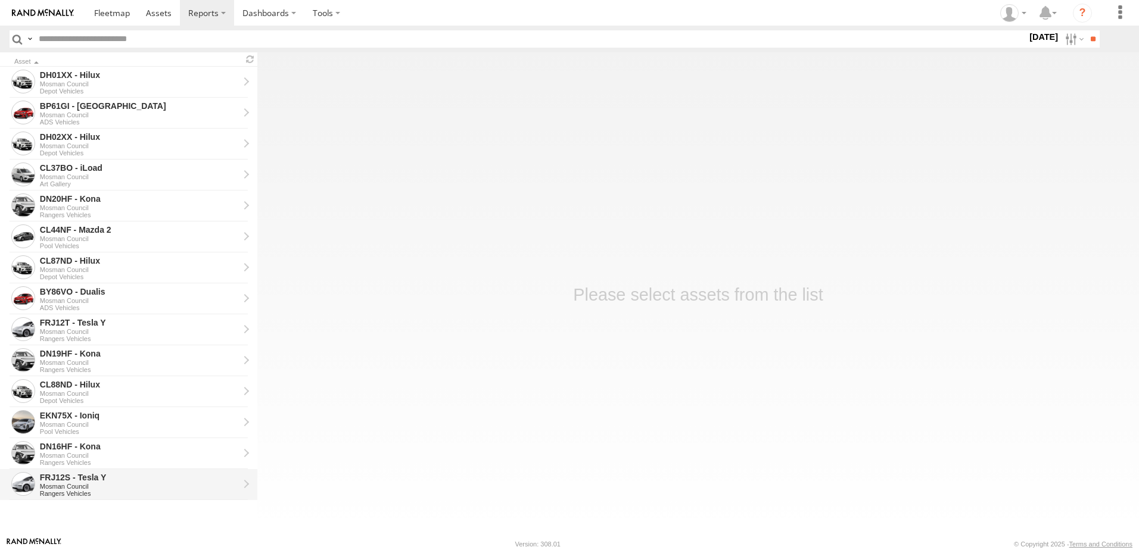
click at [118, 481] on div "FRJ12S - Tesla Y" at bounding box center [139, 477] width 199 height 11
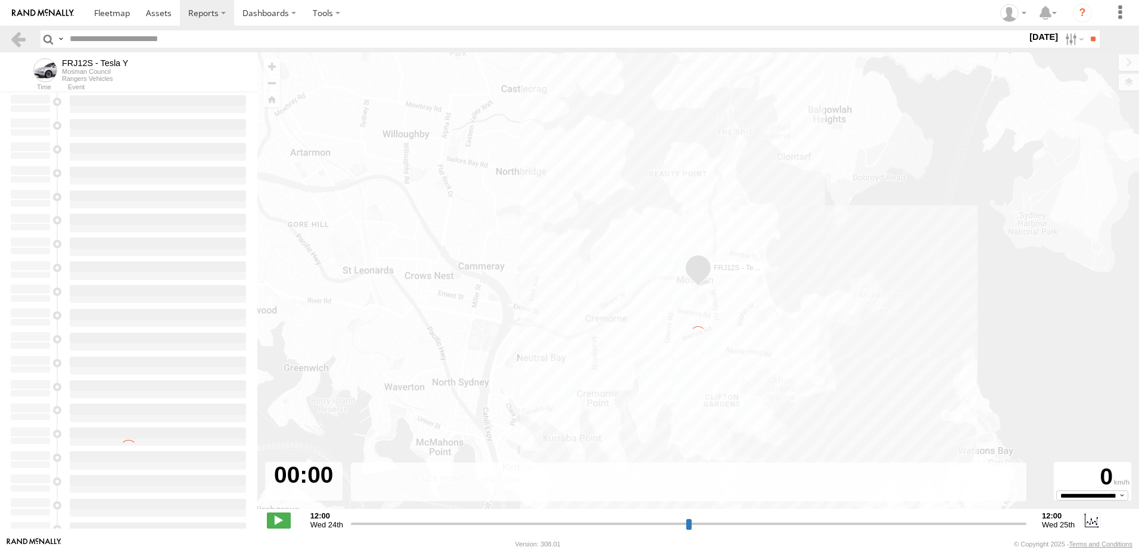
type input "**********"
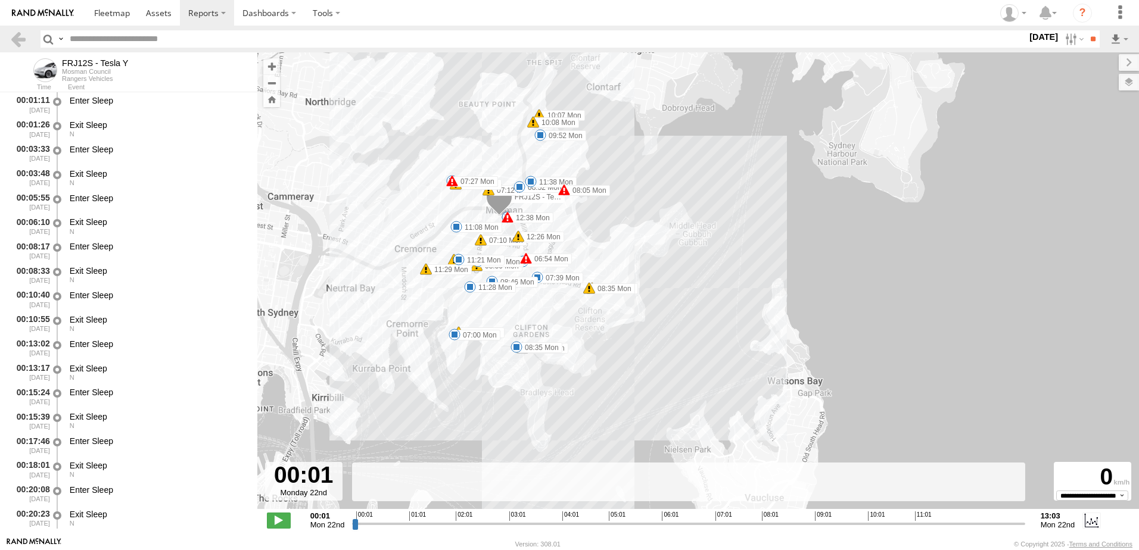
drag, startPoint x: 841, startPoint y: 357, endPoint x: 652, endPoint y: 267, distance: 209.2
click at [652, 267] on div "FRJ12S - [PERSON_NAME] Y 06:36 Mon 16 06:53 Mon 06:54 Mon 07:00 Mon 07:01 Mon 0…" at bounding box center [698, 286] width 882 height 469
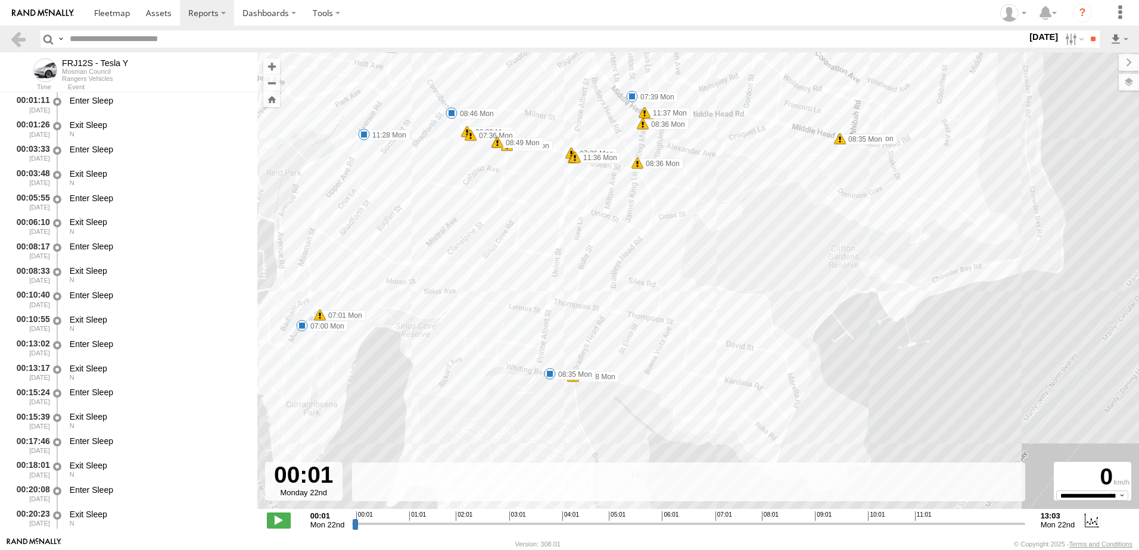
drag, startPoint x: 573, startPoint y: 273, endPoint x: 788, endPoint y: 41, distance: 316.6
click at [788, 41] on body "?" at bounding box center [569, 275] width 1139 height 550
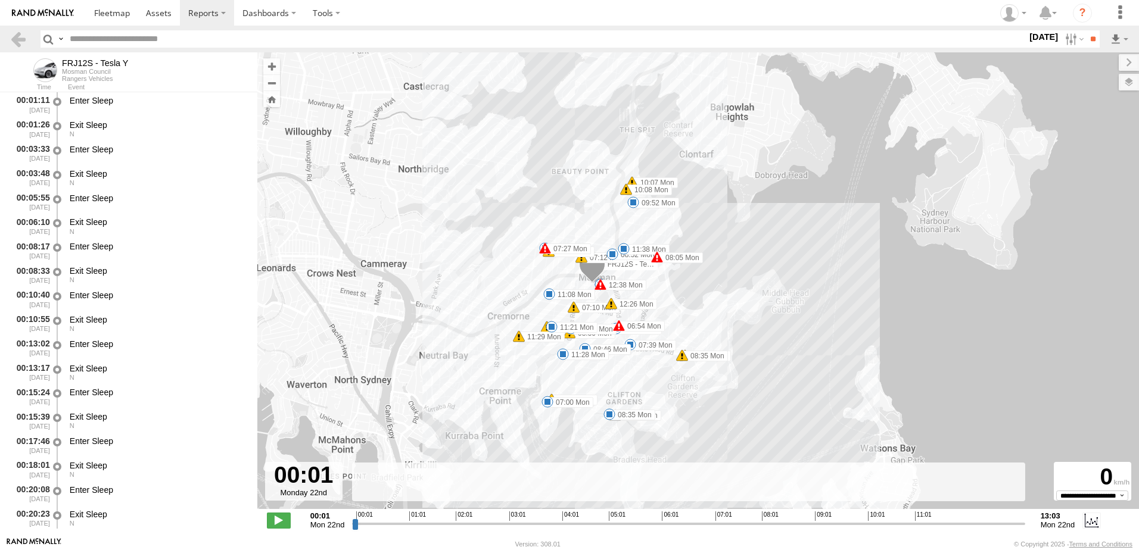
drag, startPoint x: 775, startPoint y: 225, endPoint x: 726, endPoint y: 319, distance: 106.3
click at [725, 319] on div "FRJ12S - [PERSON_NAME] Y 06:36 Mon 06:53 Mon 06:54 Mon 07:00 Mon 07:01 Mon 07:1…" at bounding box center [698, 286] width 882 height 469
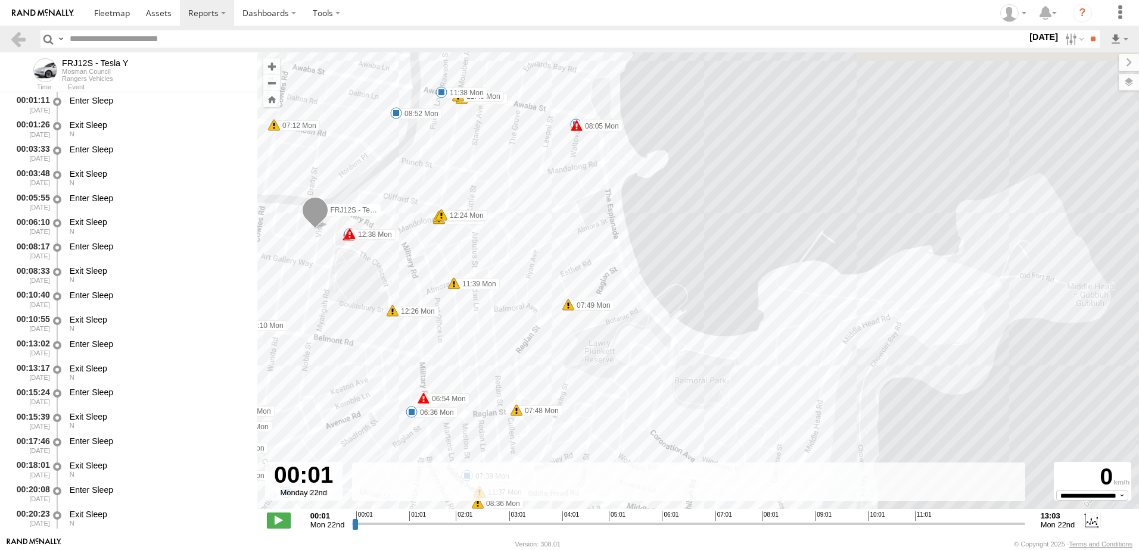
drag, startPoint x: 664, startPoint y: 307, endPoint x: 758, endPoint y: 377, distance: 117.0
click at [758, 377] on div "FRJ12S - [PERSON_NAME] Y 06:36 Mon 06:53 Mon 06:54 Mon 07:00 Mon 07:01 Mon 07:1…" at bounding box center [698, 286] width 882 height 469
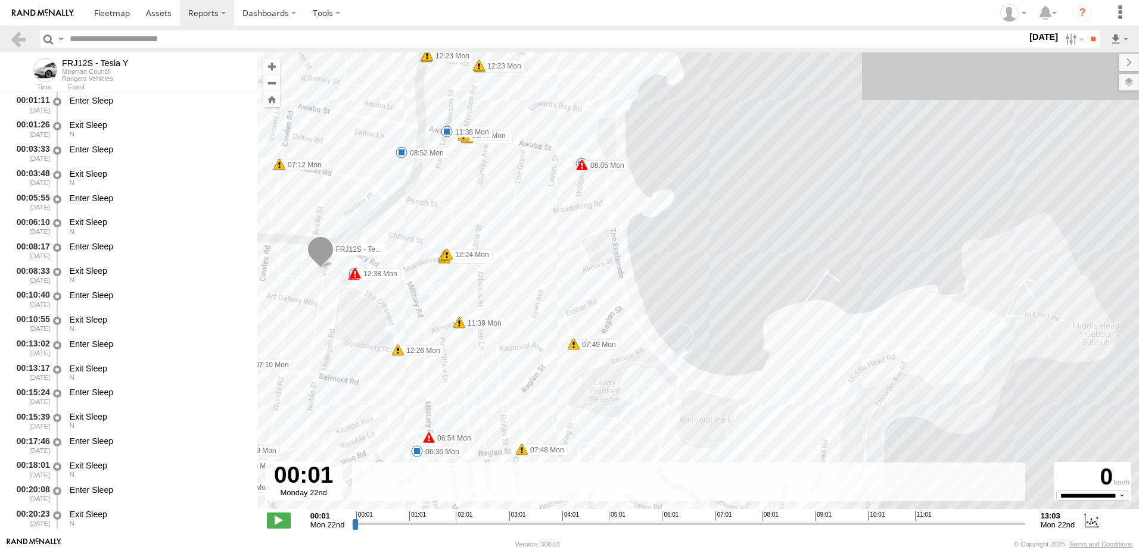
click at [584, 164] on span at bounding box center [582, 165] width 12 height 12
click at [351, 272] on span at bounding box center [355, 273] width 12 height 12
click at [463, 255] on label "12:24 Mon" at bounding box center [470, 255] width 46 height 11
click at [488, 320] on label "11:39 Mon" at bounding box center [482, 323] width 46 height 11
click at [424, 346] on label "12:26 Mon" at bounding box center [421, 351] width 46 height 11
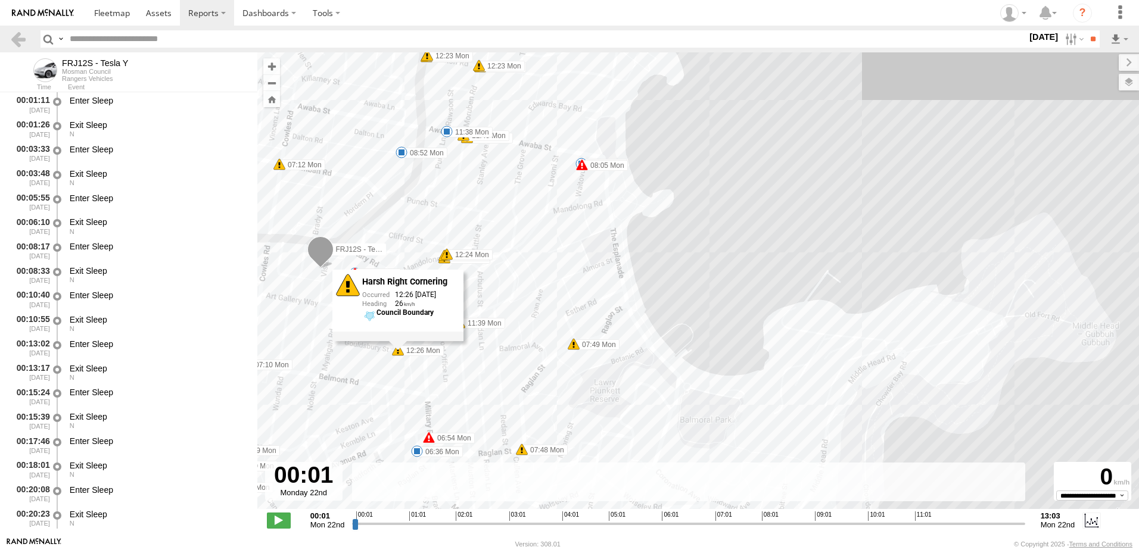
click at [590, 343] on label "07:49 Mon" at bounding box center [597, 345] width 46 height 11
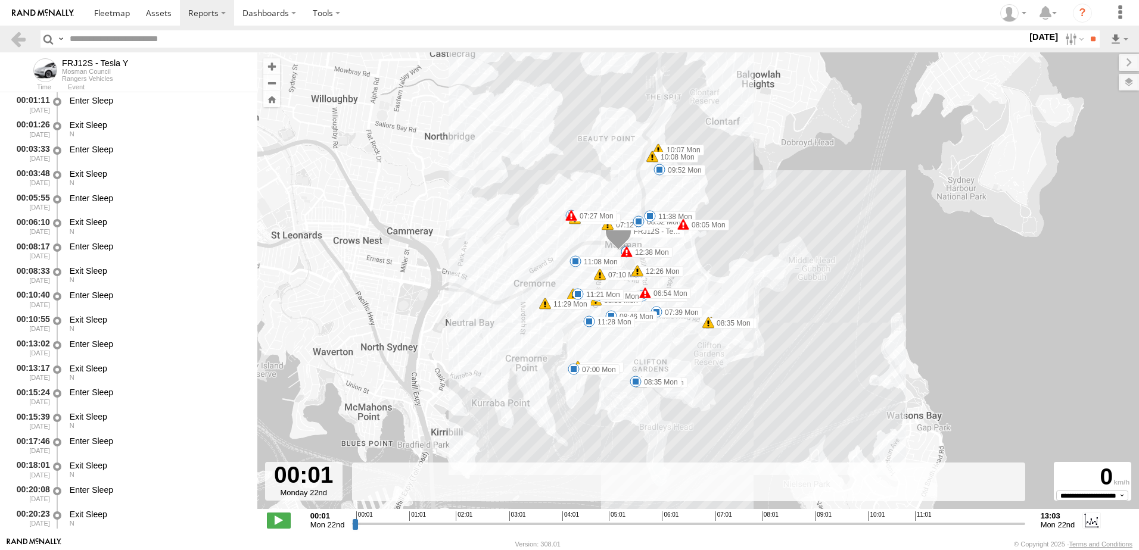
drag, startPoint x: 611, startPoint y: 355, endPoint x: 750, endPoint y: 290, distance: 154.0
click at [750, 290] on div "FRJ12S - Tesla Y 06:36 Mon 06:53 Mon 06:54 Mon 07:00 Mon 07:01 Mon 07:10 Mon 07…" at bounding box center [698, 286] width 882 height 469
click at [650, 214] on span at bounding box center [651, 216] width 12 height 12
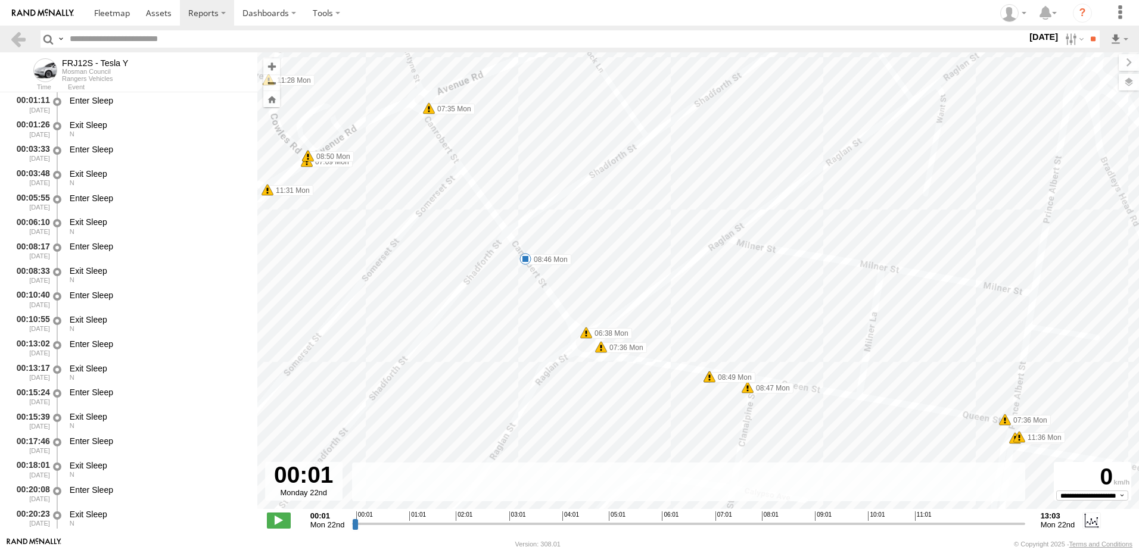
click at [584, 334] on span at bounding box center [586, 333] width 12 height 12
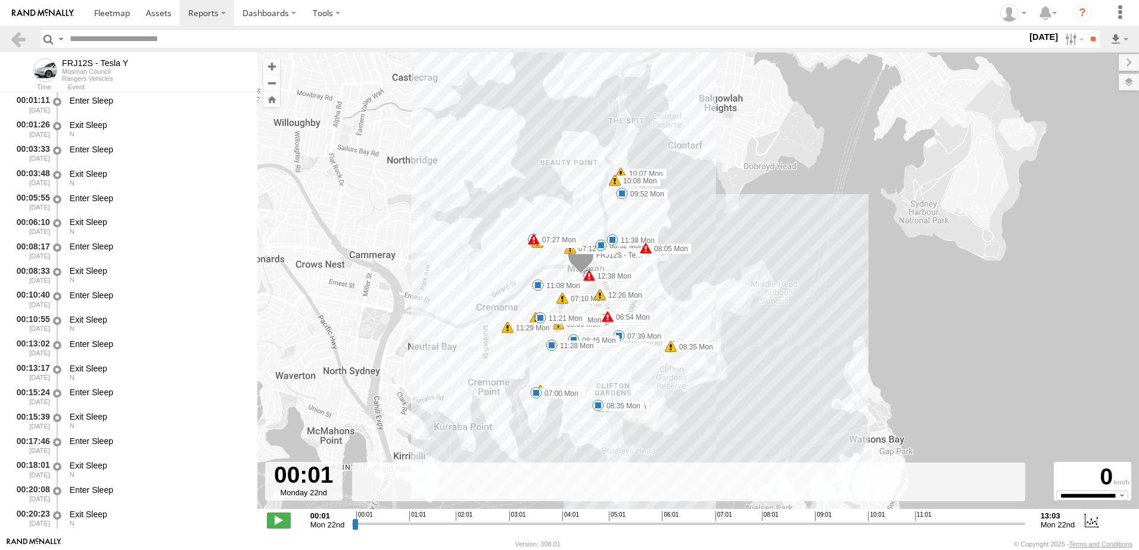
click at [647, 250] on span at bounding box center [646, 248] width 12 height 12
click at [531, 239] on span at bounding box center [534, 240] width 12 height 12
click at [499, 167] on div "Low Voltage" at bounding box center [544, 165] width 102 height 10
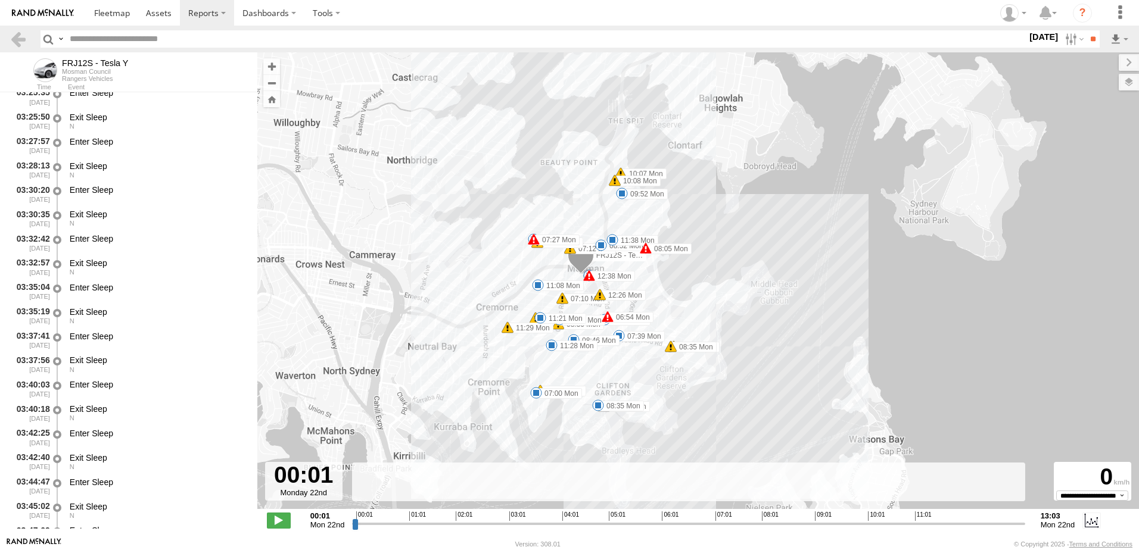
scroll to position [4195, 0]
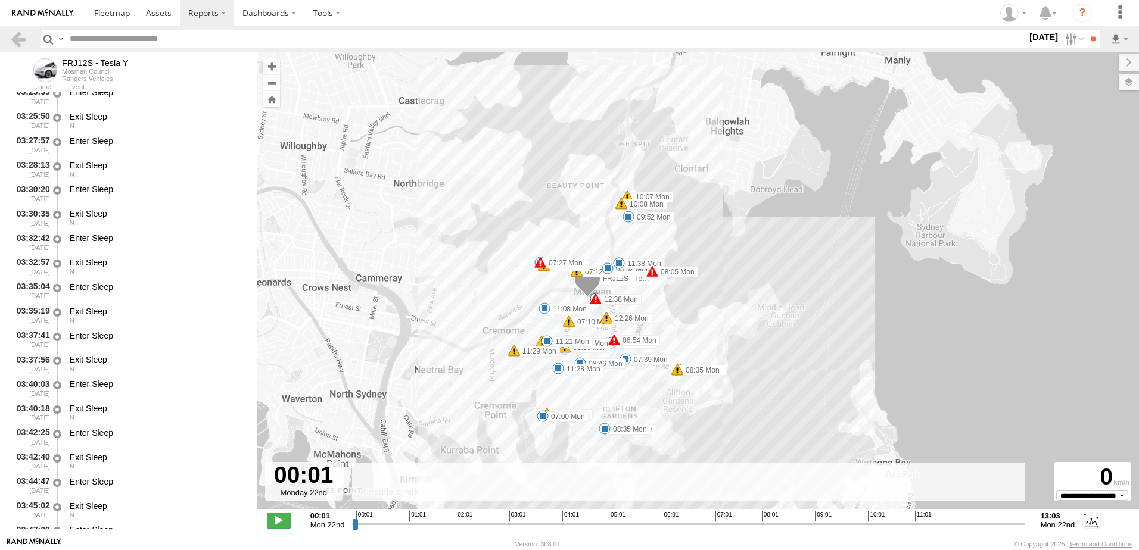
drag, startPoint x: 259, startPoint y: 402, endPoint x: 264, endPoint y: 427, distance: 25.0
click at [264, 427] on div "FRJ12S - Tesla Y 06:36 Mon 06:53 Mon 06:54 Mon 07:00 Mon 07:01 Mon 07:10 Mon 07…" at bounding box center [698, 286] width 882 height 469
click at [14, 38] on link at bounding box center [18, 38] width 17 height 17
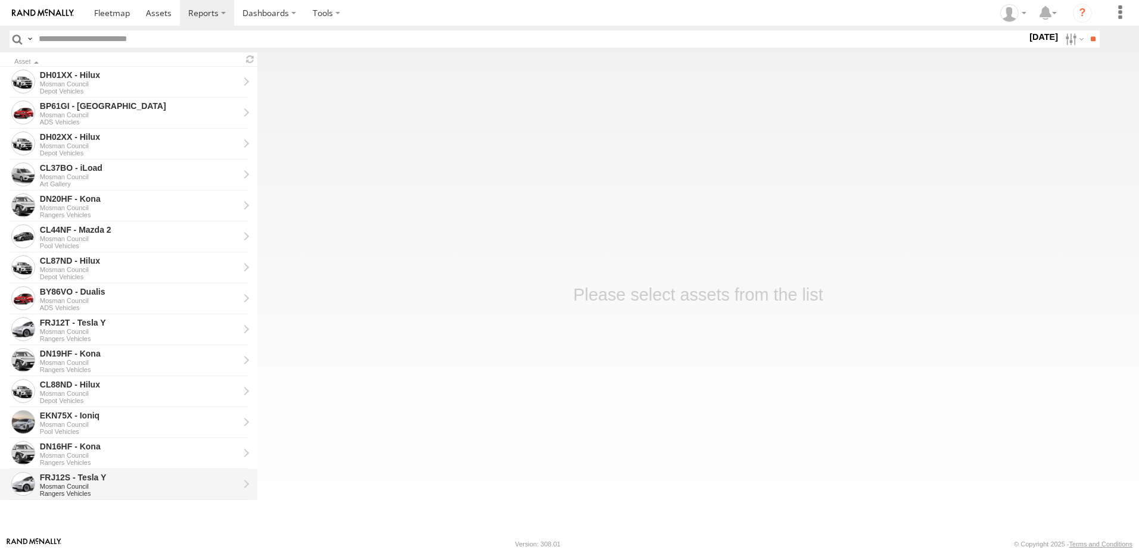
click at [150, 478] on div "FRJ12S - Tesla Y" at bounding box center [139, 477] width 199 height 11
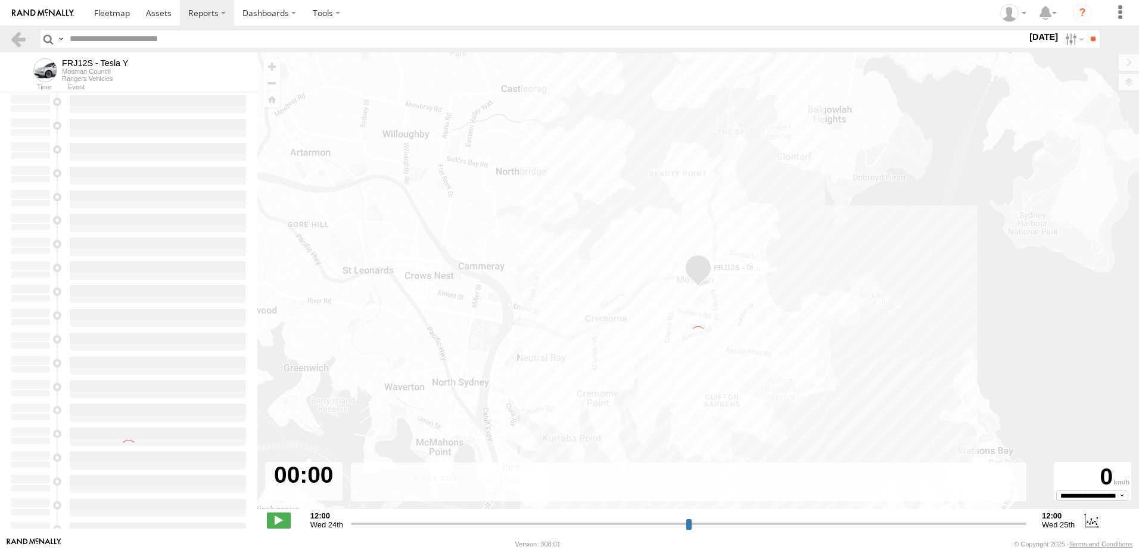
type input "**********"
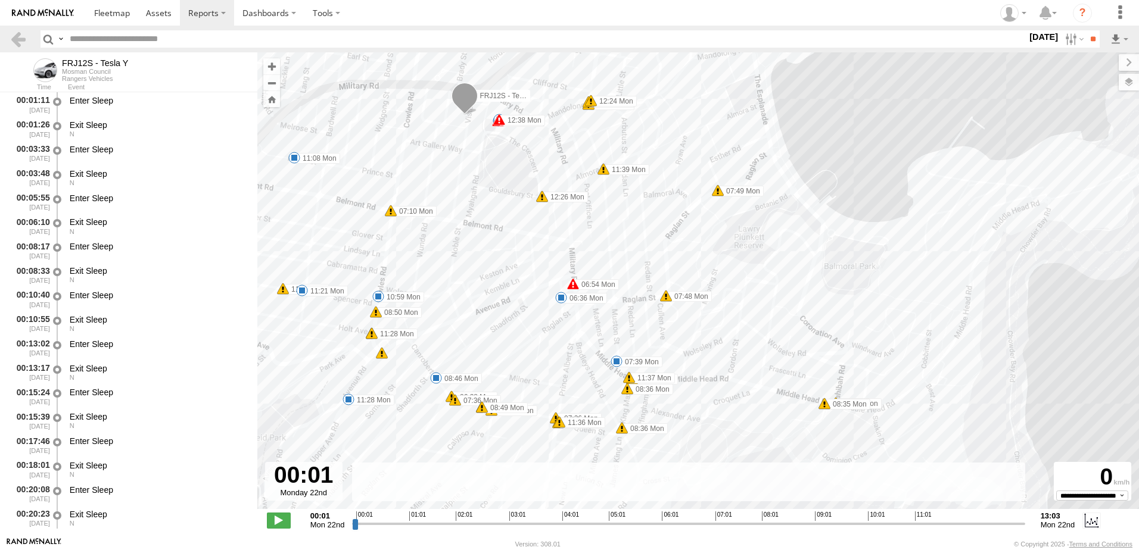
click at [627, 378] on span at bounding box center [629, 378] width 12 height 12
click at [10, 42] on link at bounding box center [18, 38] width 17 height 17
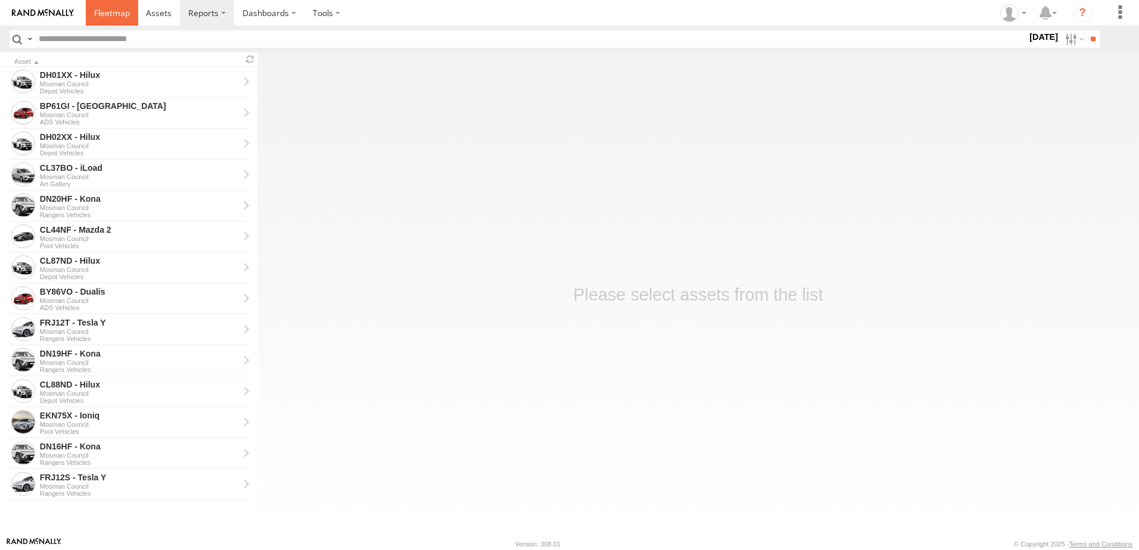
click at [124, 14] on span at bounding box center [112, 12] width 36 height 11
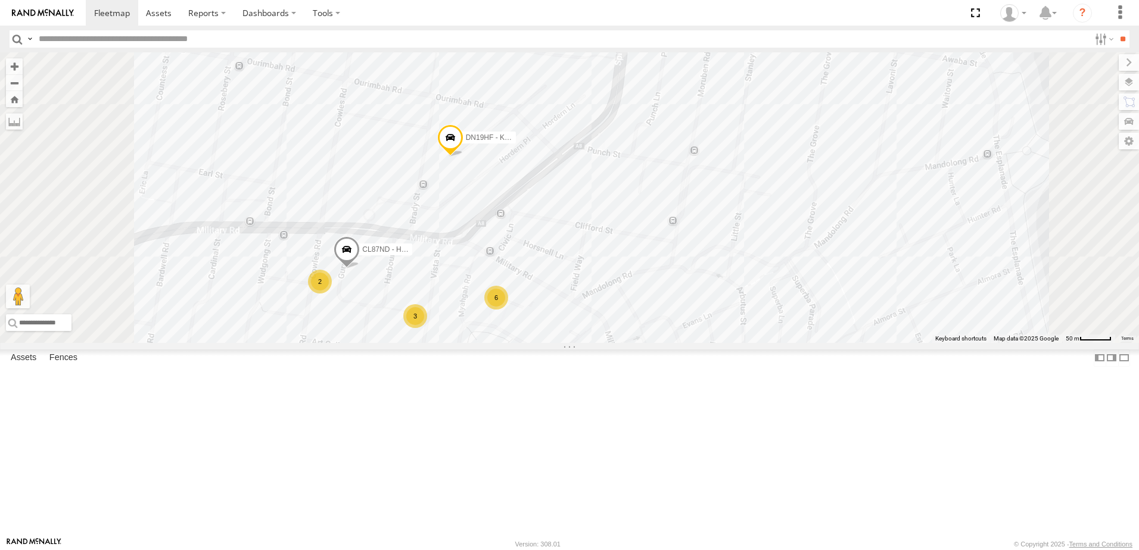
click at [0, 0] on div "CL37BO - iLoad" at bounding box center [0, 0] width 0 height 0
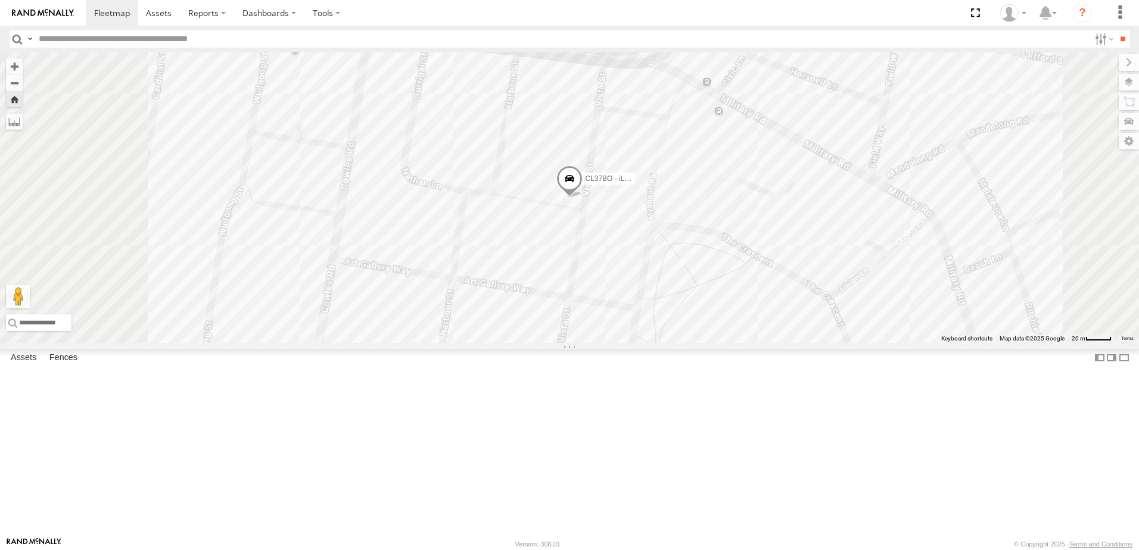
click at [0, 0] on span at bounding box center [0, 0] width 0 height 0
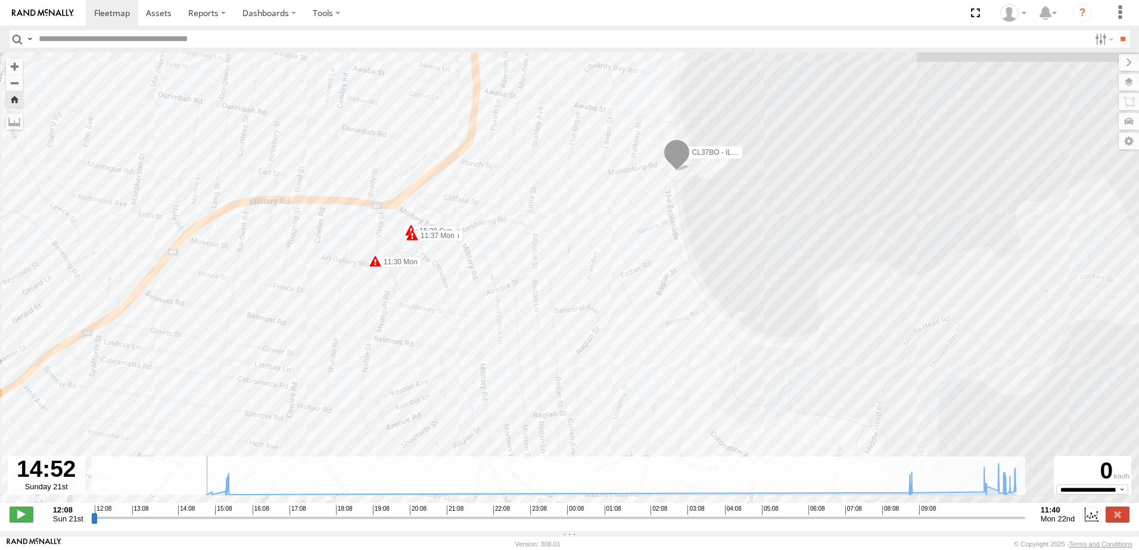
drag, startPoint x: 95, startPoint y: 522, endPoint x: 173, endPoint y: 200, distance: 332.2
type input "**********"
click at [145, 512] on input "range" at bounding box center [558, 517] width 934 height 11
